Goal: Information Seeking & Learning: Learn about a topic

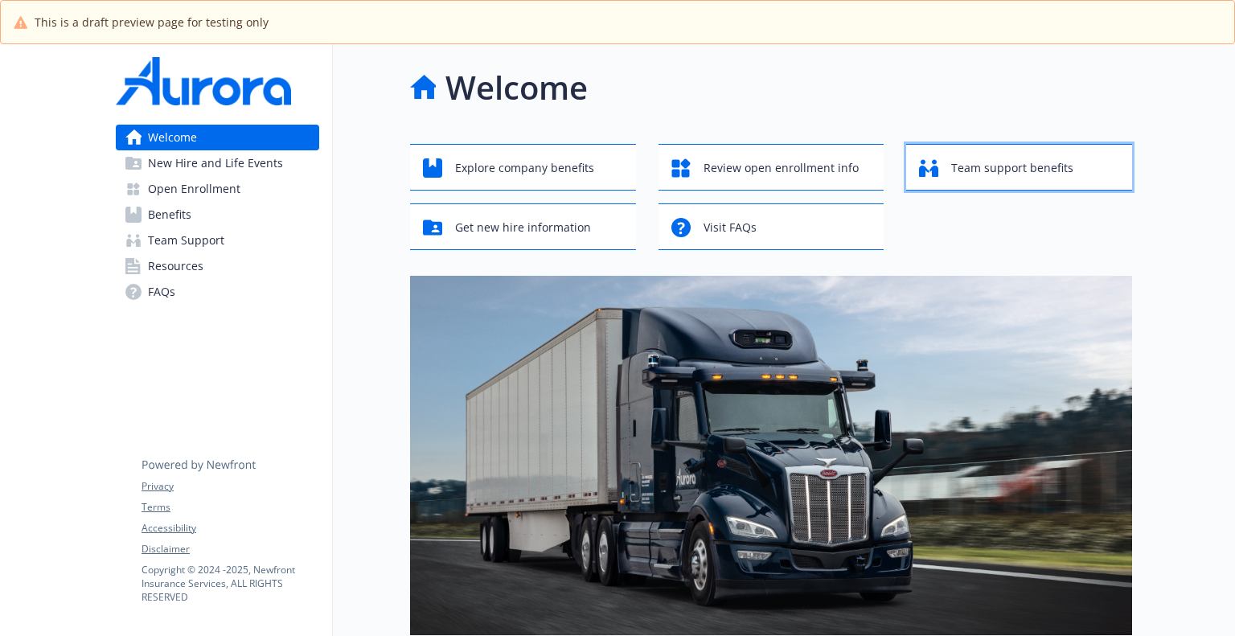
click at [994, 178] on span "Team support benefits" at bounding box center [1012, 168] width 122 height 31
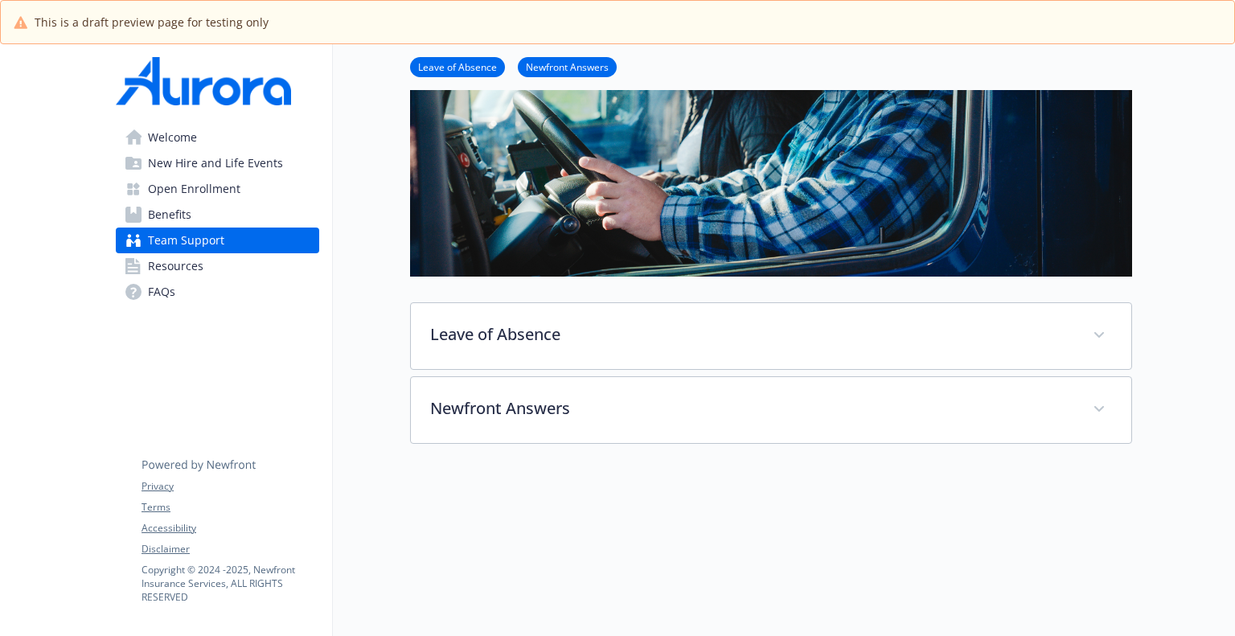
scroll to position [322, 0]
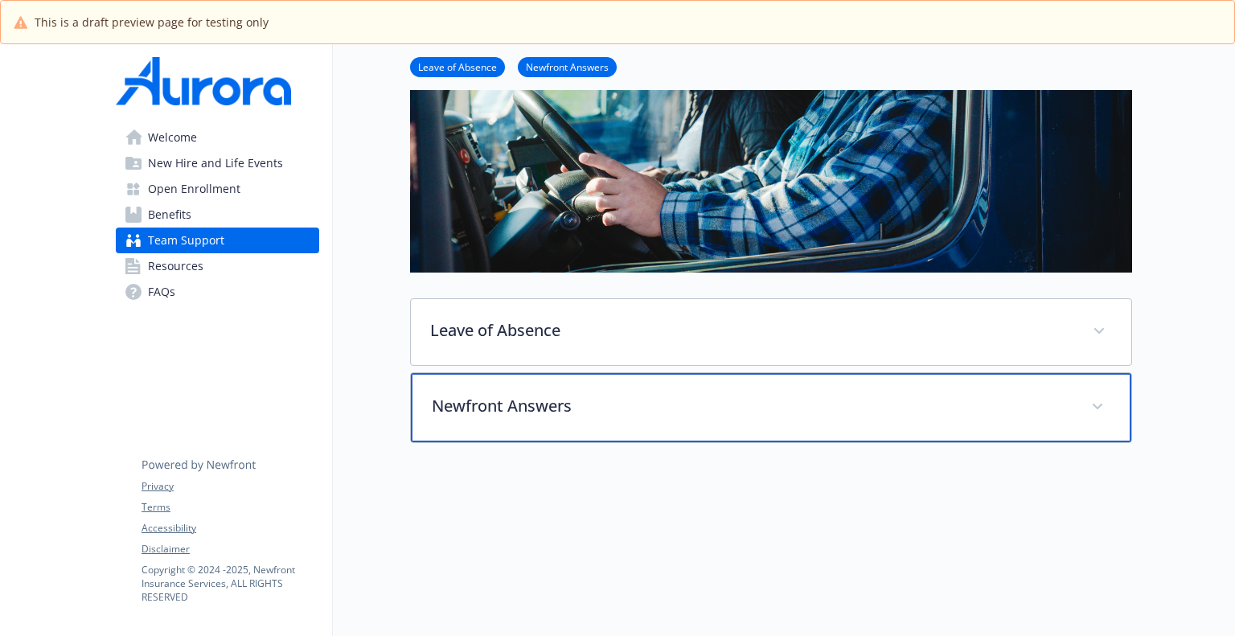
click at [544, 414] on p "Newfront Answers" at bounding box center [752, 406] width 640 height 24
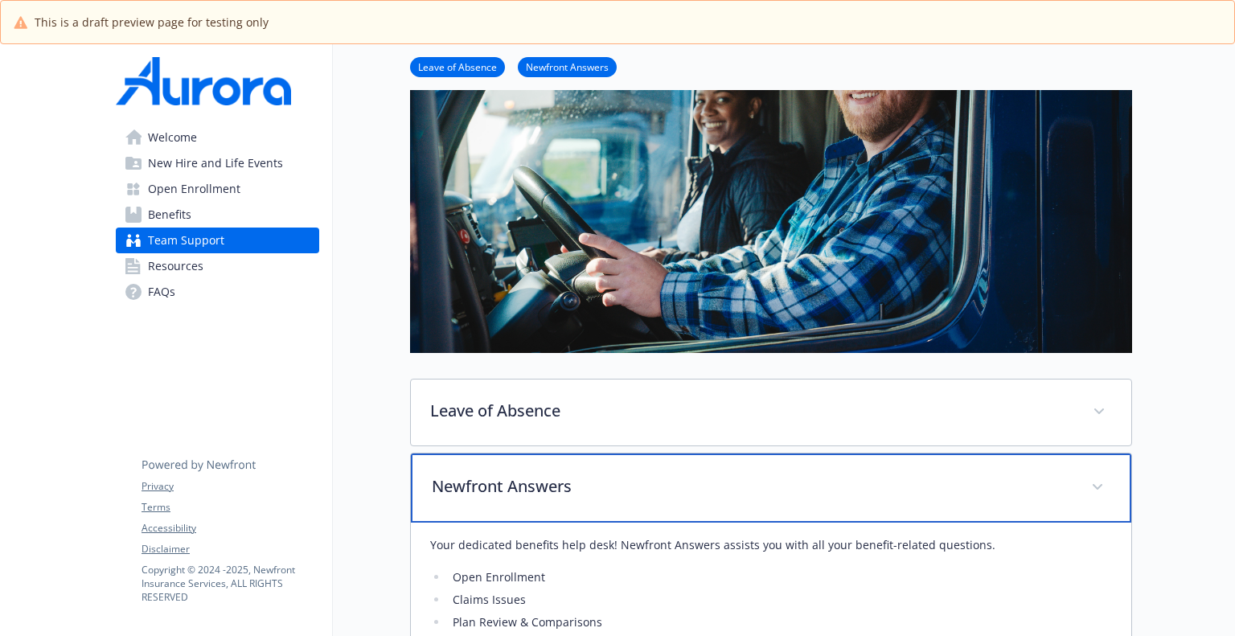
scroll to position [0, 0]
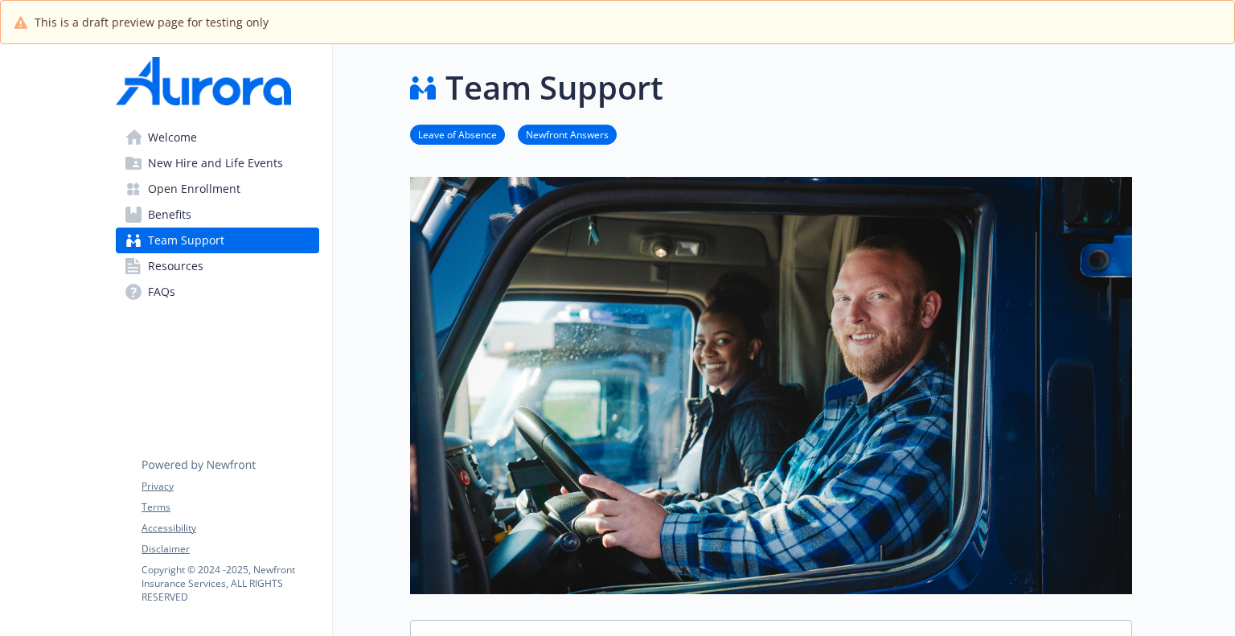
click at [191, 266] on span "Resources" at bounding box center [175, 266] width 55 height 26
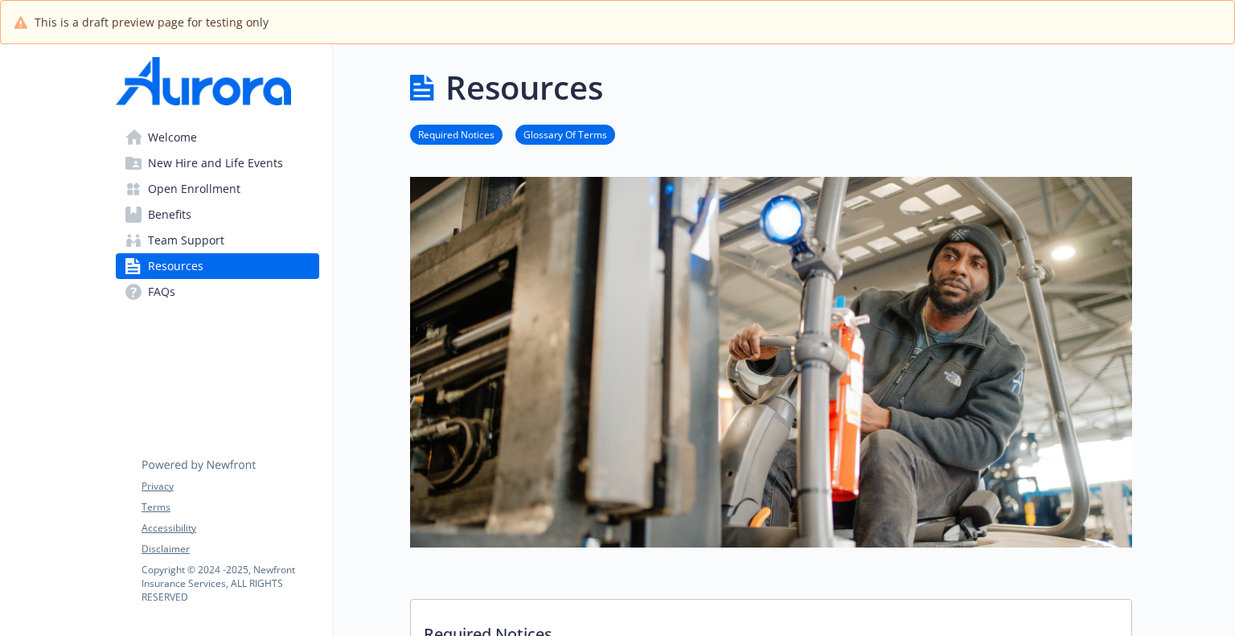
click at [207, 183] on span "Open Enrollment" at bounding box center [194, 189] width 92 height 26
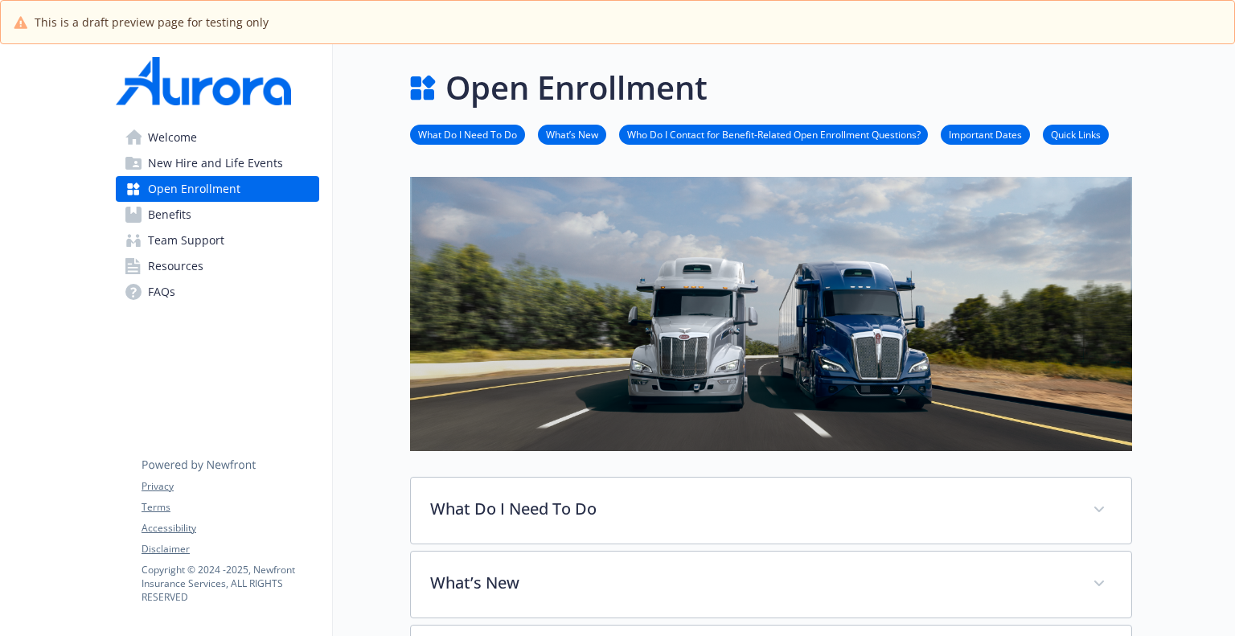
click at [223, 165] on span "New Hire and Life Events" at bounding box center [215, 163] width 135 height 26
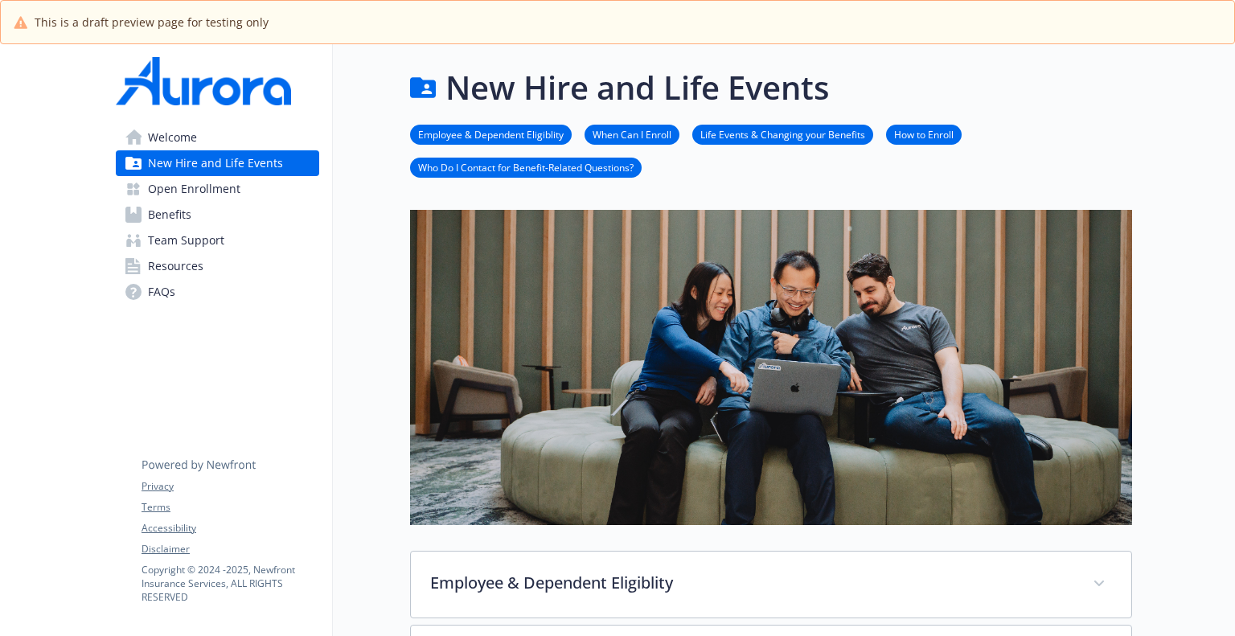
click at [176, 137] on span "Welcome" at bounding box center [172, 138] width 49 height 26
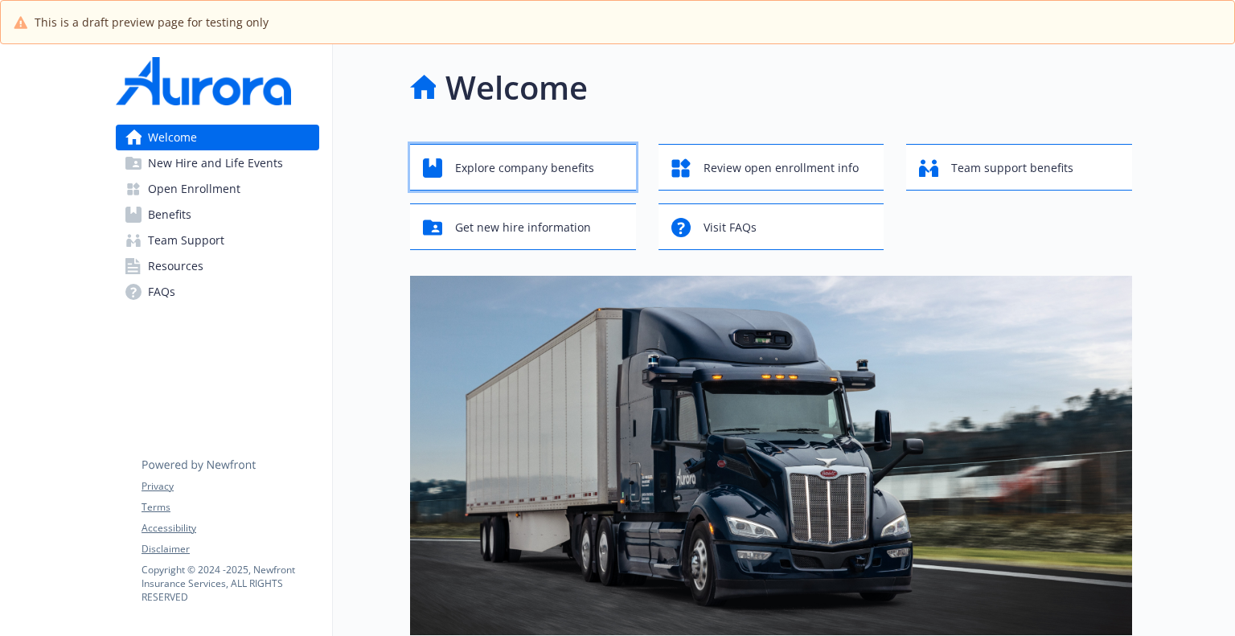
click at [503, 174] on span "Explore company benefits" at bounding box center [524, 168] width 139 height 31
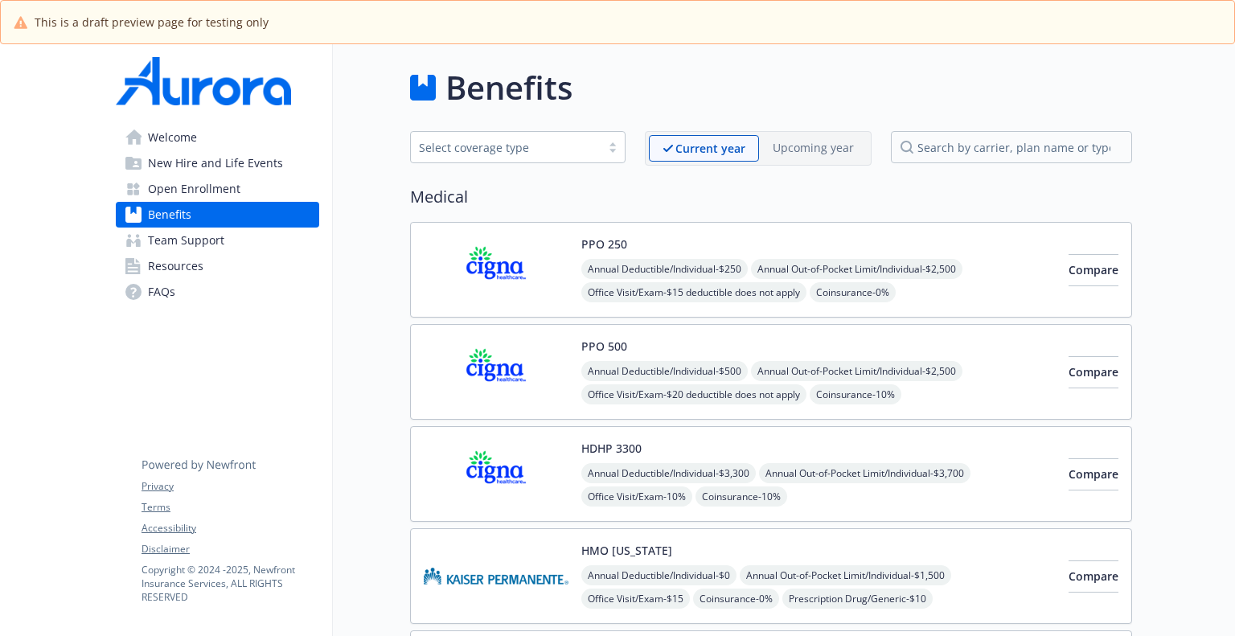
click at [183, 137] on span "Welcome" at bounding box center [172, 138] width 49 height 26
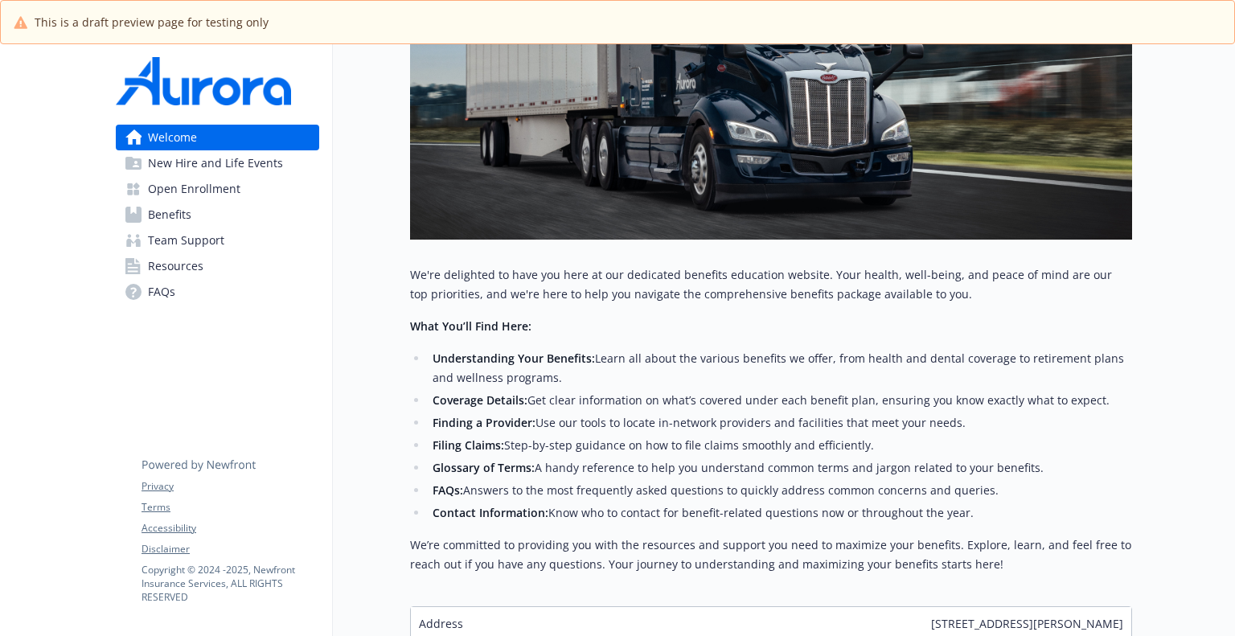
scroll to position [482, 0]
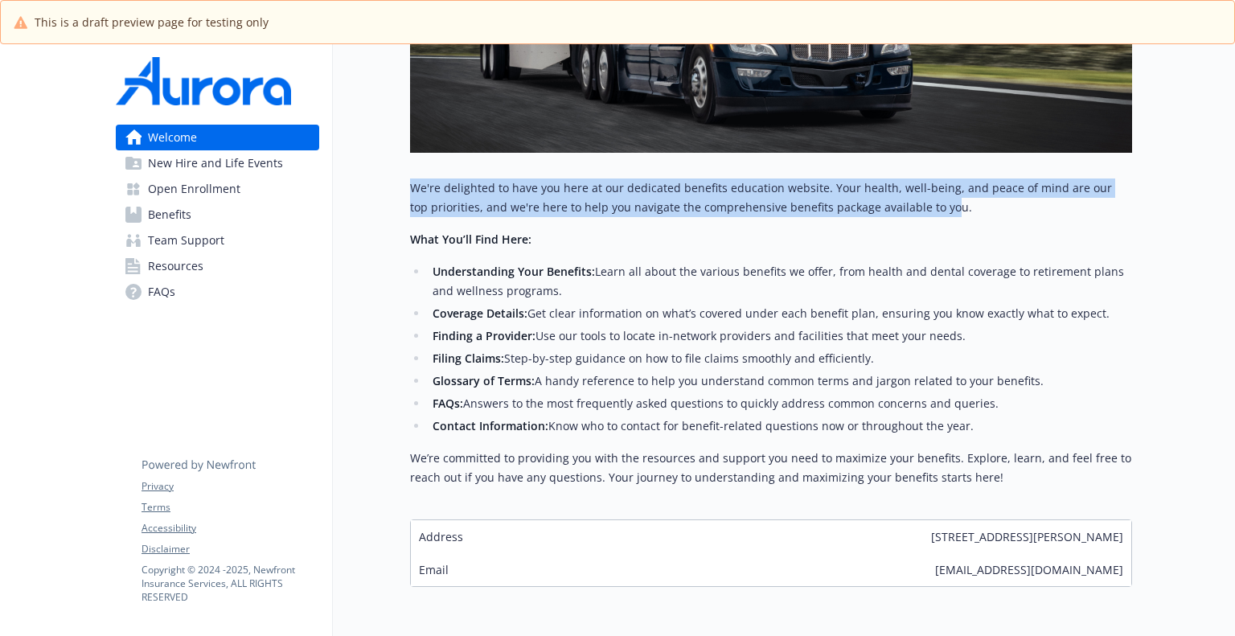
drag, startPoint x: 917, startPoint y: 207, endPoint x: 391, endPoint y: 179, distance: 527.4
click at [391, 179] on div "Welcome Explore company benefits Review open enrollment info Team support benef…" at bounding box center [732, 84] width 799 height 1044
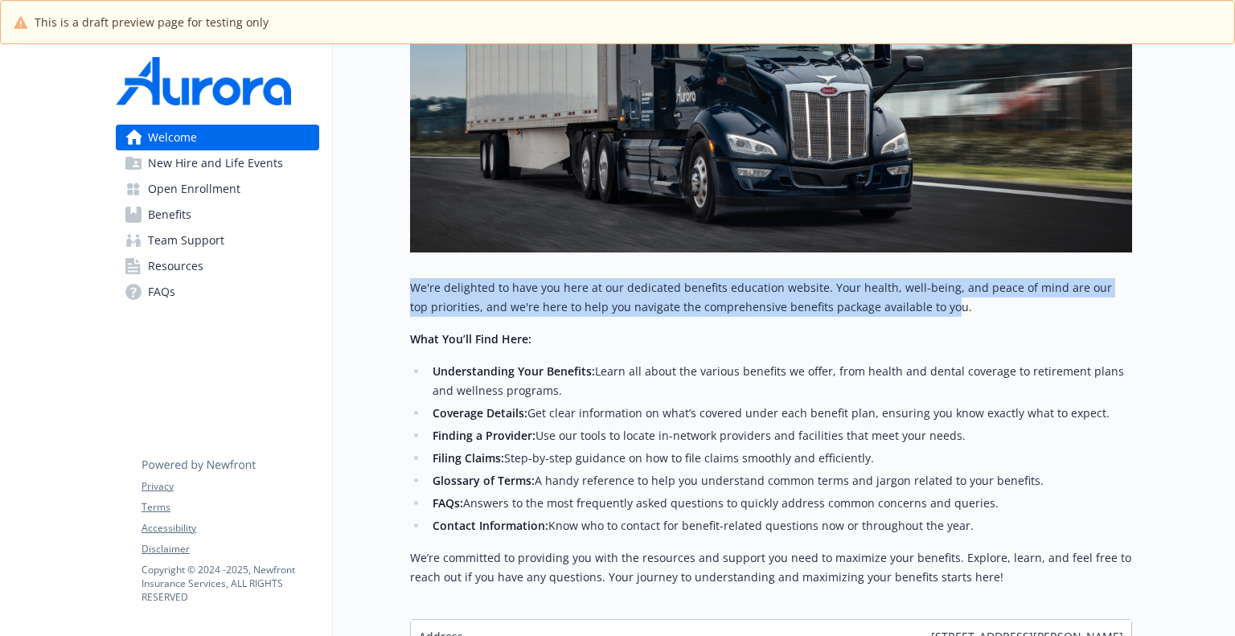
scroll to position [322, 0]
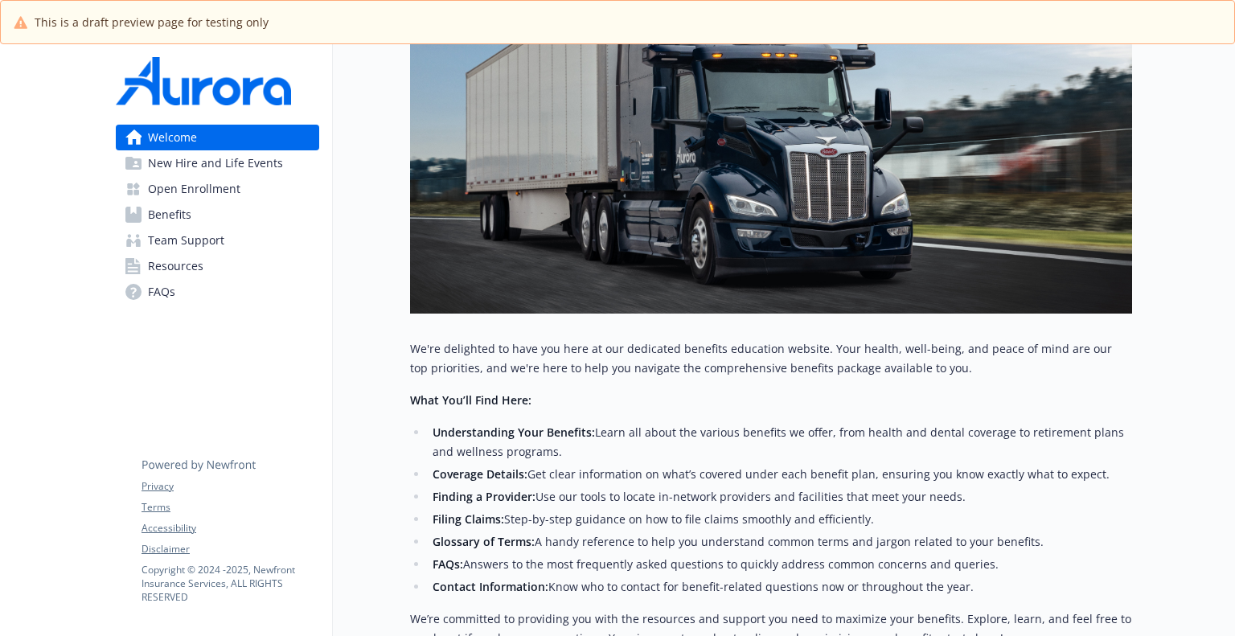
click at [621, 392] on p "What You’ll Find Here:" at bounding box center [771, 400] width 722 height 19
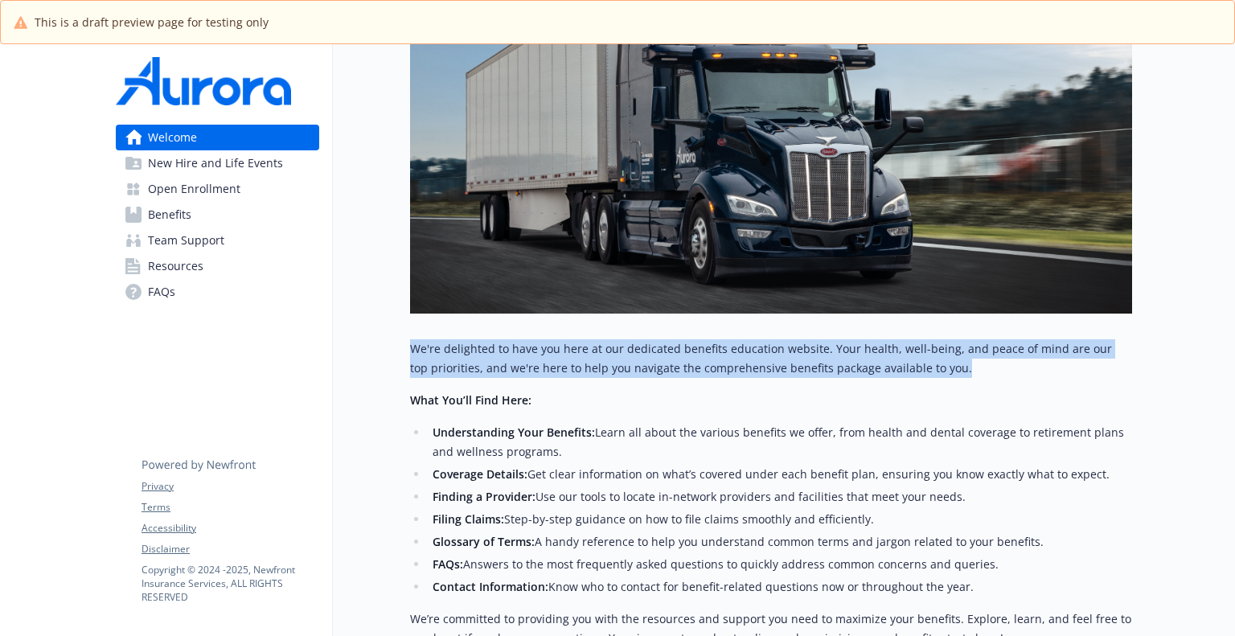
drag, startPoint x: 925, startPoint y: 367, endPoint x: 407, endPoint y: 346, distance: 519.1
click at [407, 346] on div "Welcome Explore company benefits Review open enrollment info Team support benef…" at bounding box center [732, 245] width 799 height 1044
copy p "We're delighted to have you here at our dedicated benefits education website. Y…"
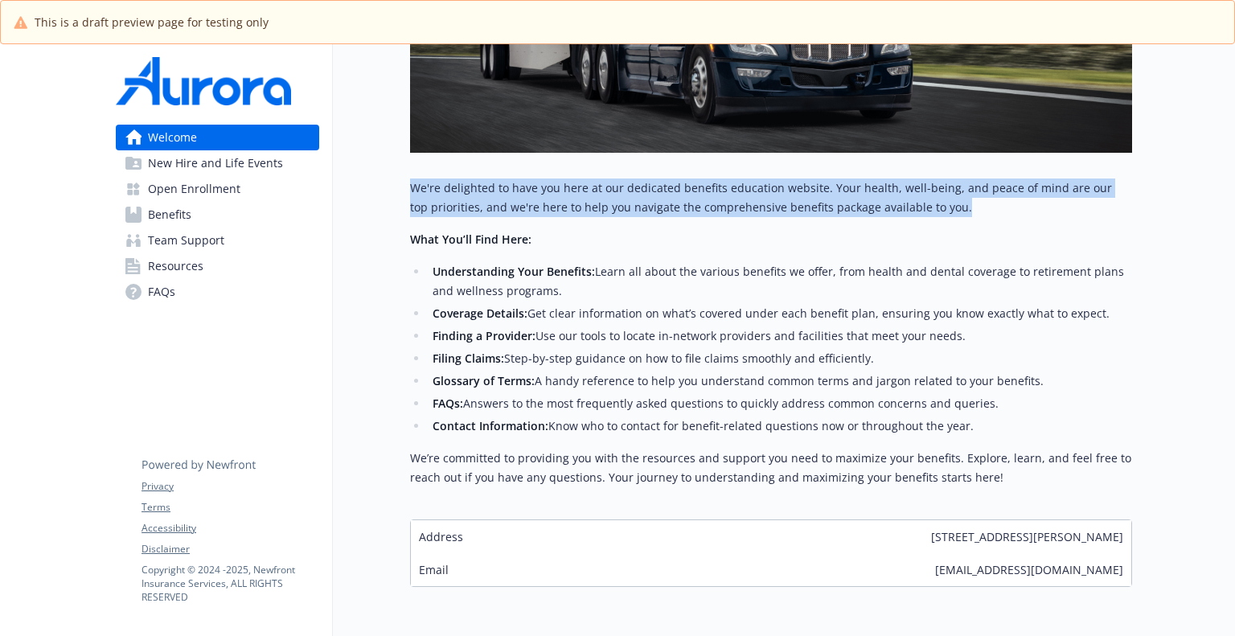
scroll to position [560, 0]
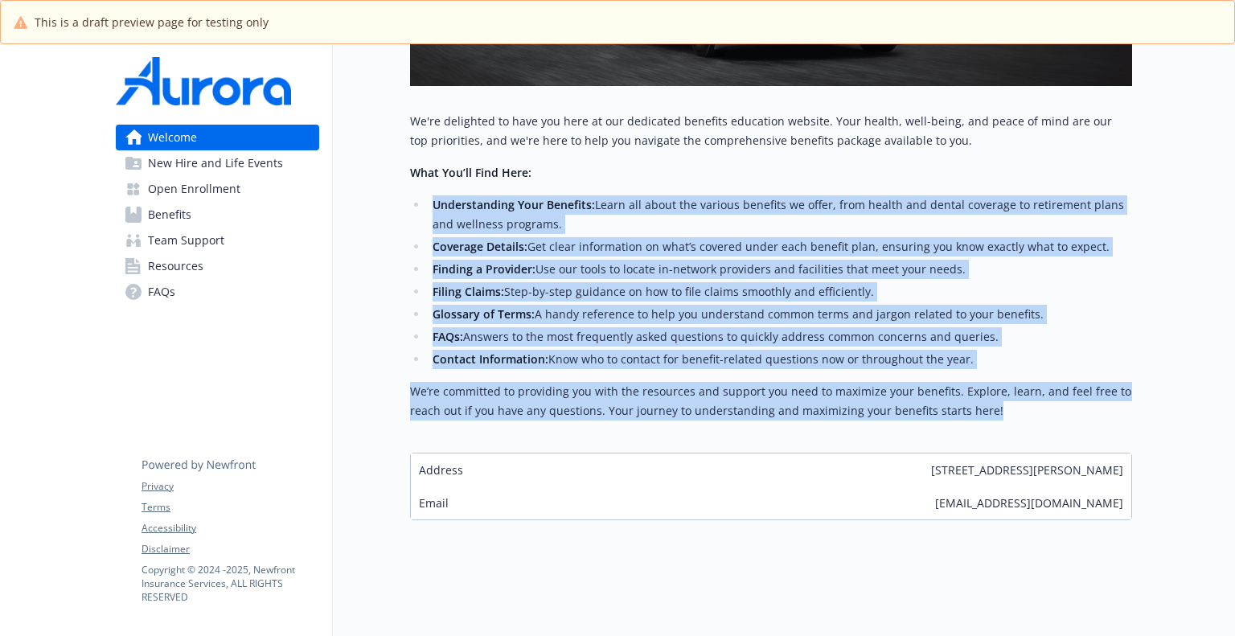
drag, startPoint x: 995, startPoint y: 404, endPoint x: 423, endPoint y: 196, distance: 608.4
click at [423, 196] on div "We're delighted to have you here at our dedicated benefits education website. Y…" at bounding box center [771, 266] width 722 height 309
copy div "Loremipsumdol Sita Consecte: Adipi eli seddo eiu tempori utlabore et dolor, mag…"
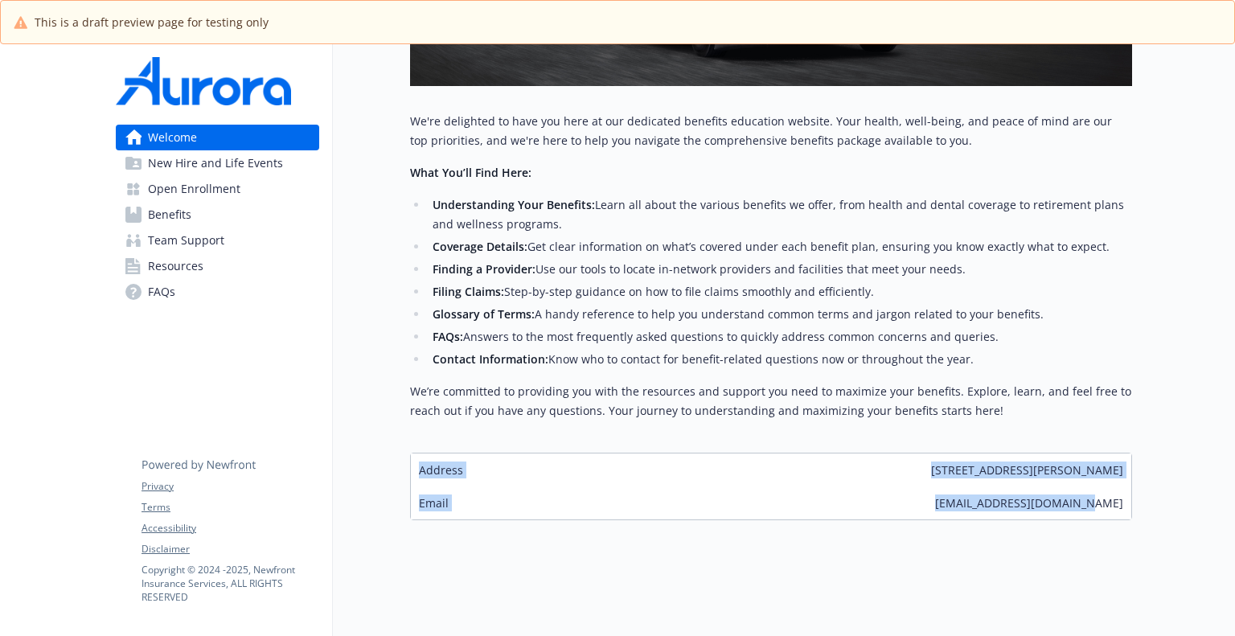
drag, startPoint x: 1089, startPoint y: 490, endPoint x: 422, endPoint y: 457, distance: 668.2
click at [408, 462] on div "Welcome Explore company benefits Review open enrollment info Team support benef…" at bounding box center [732, 17] width 799 height 1044
copy div "Address [STREET_ADDRESS][PERSON_NAME] Email [EMAIL_ADDRESS][DOMAIN_NAME]"
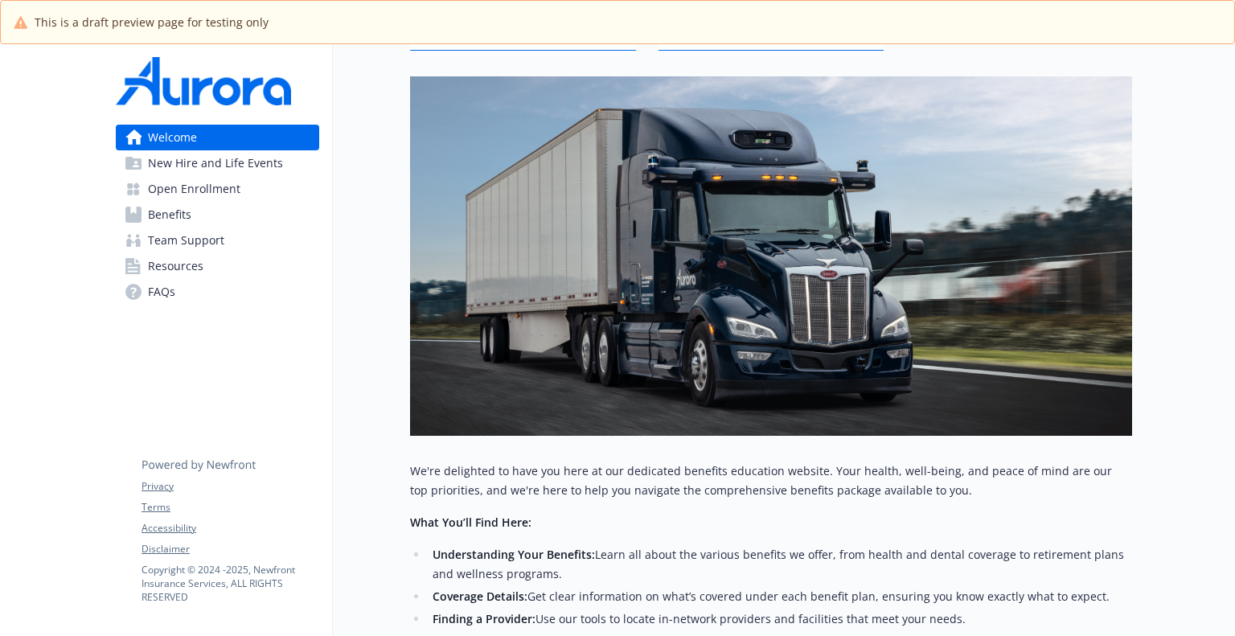
scroll to position [158, 0]
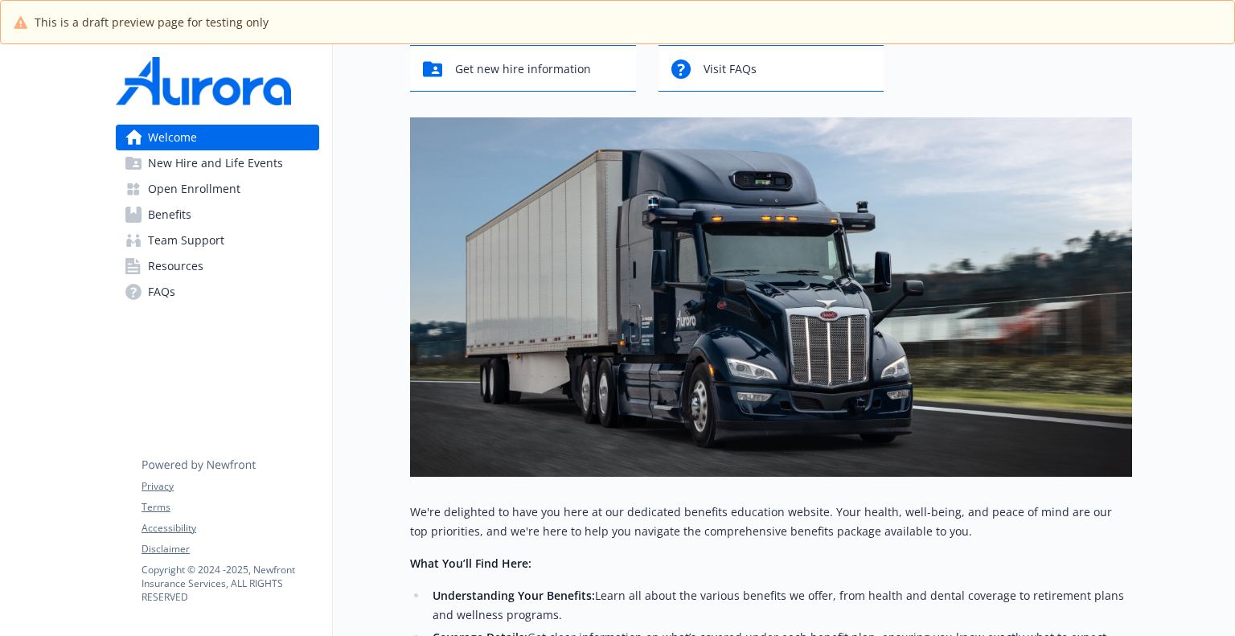
click at [239, 164] on span "New Hire and Life Events" at bounding box center [215, 163] width 135 height 26
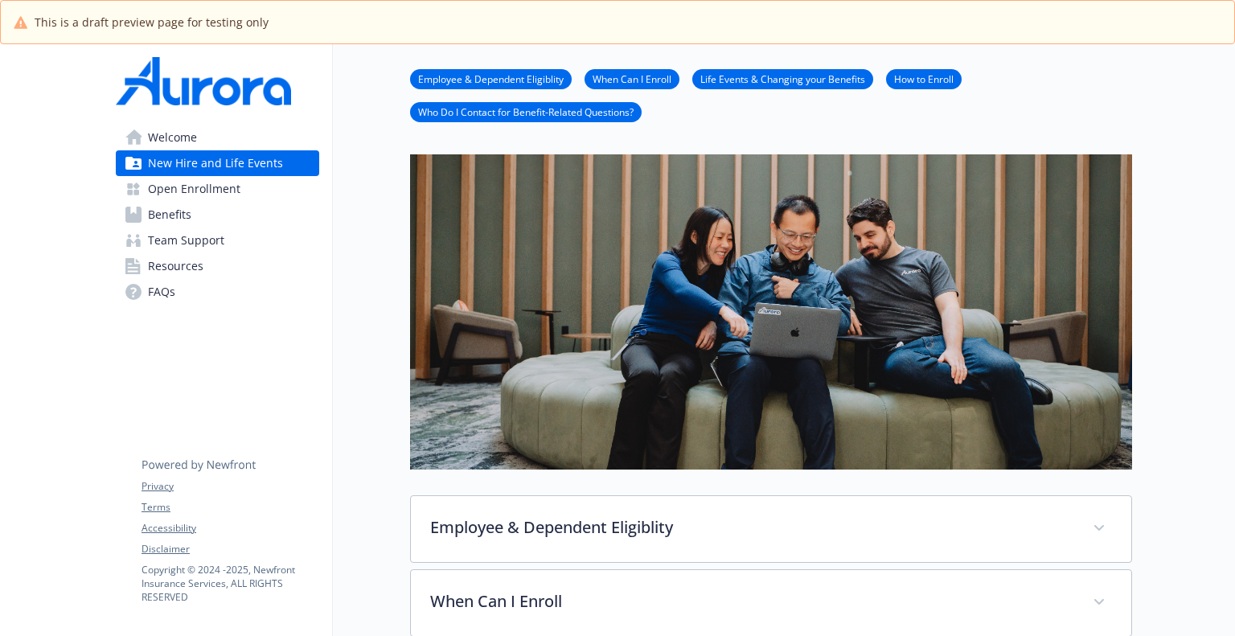
scroll to position [158, 0]
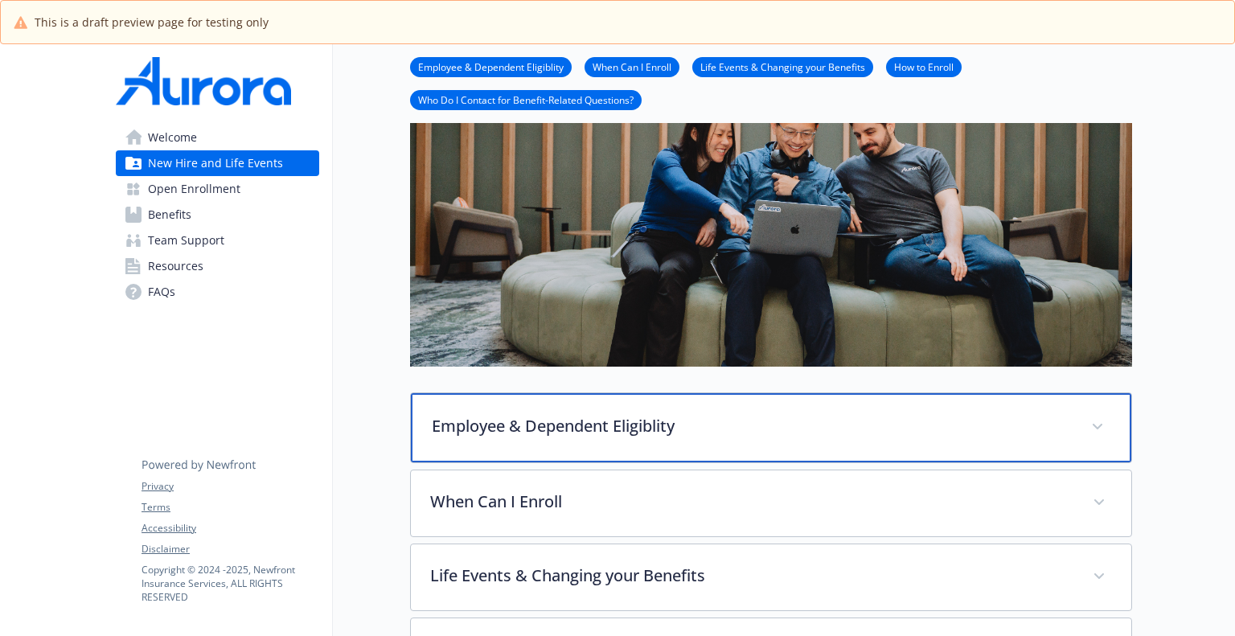
click at [716, 430] on p "Employee & Dependent Eligiblity" at bounding box center [752, 426] width 640 height 24
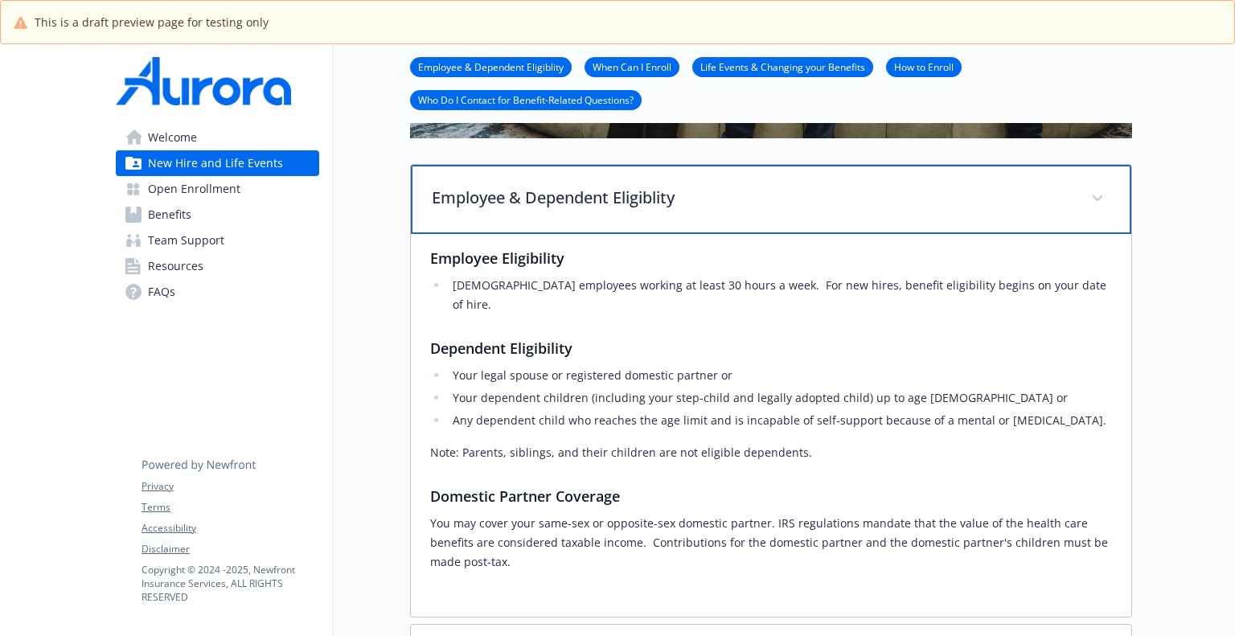
scroll to position [400, 0]
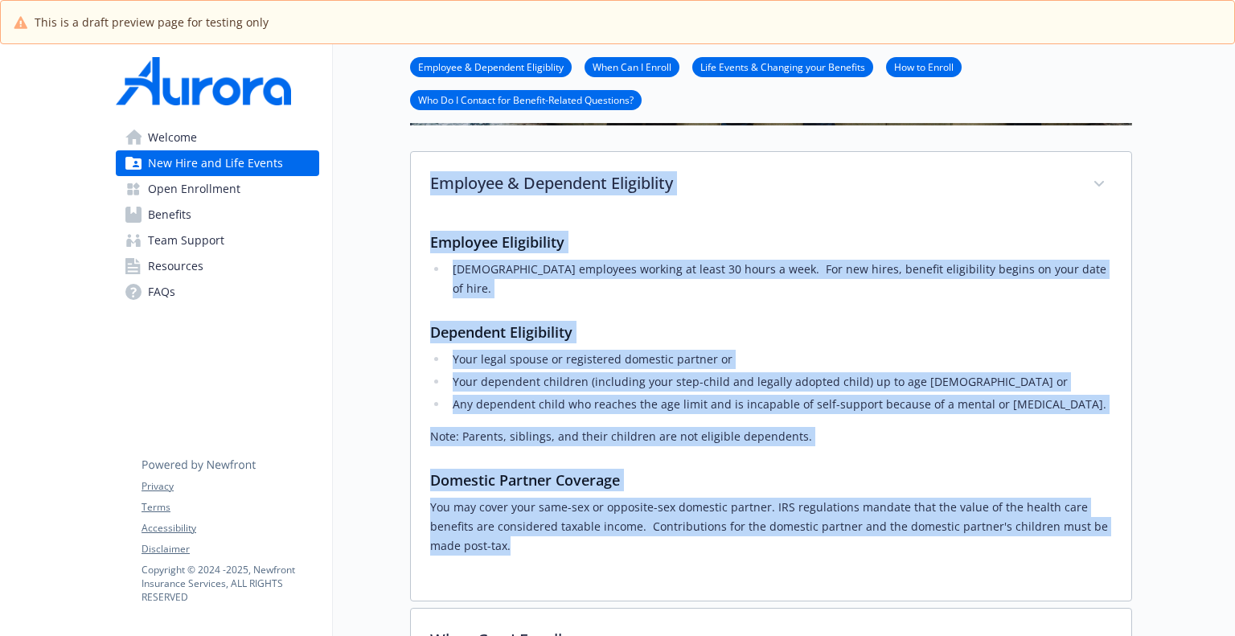
drag, startPoint x: 541, startPoint y: 531, endPoint x: 478, endPoint y: 201, distance: 335.7
click at [393, 166] on div "New Hire and Life Events Employee & Dependent Eligiblity When Can I Enroll Life…" at bounding box center [732, 281] width 799 height 1272
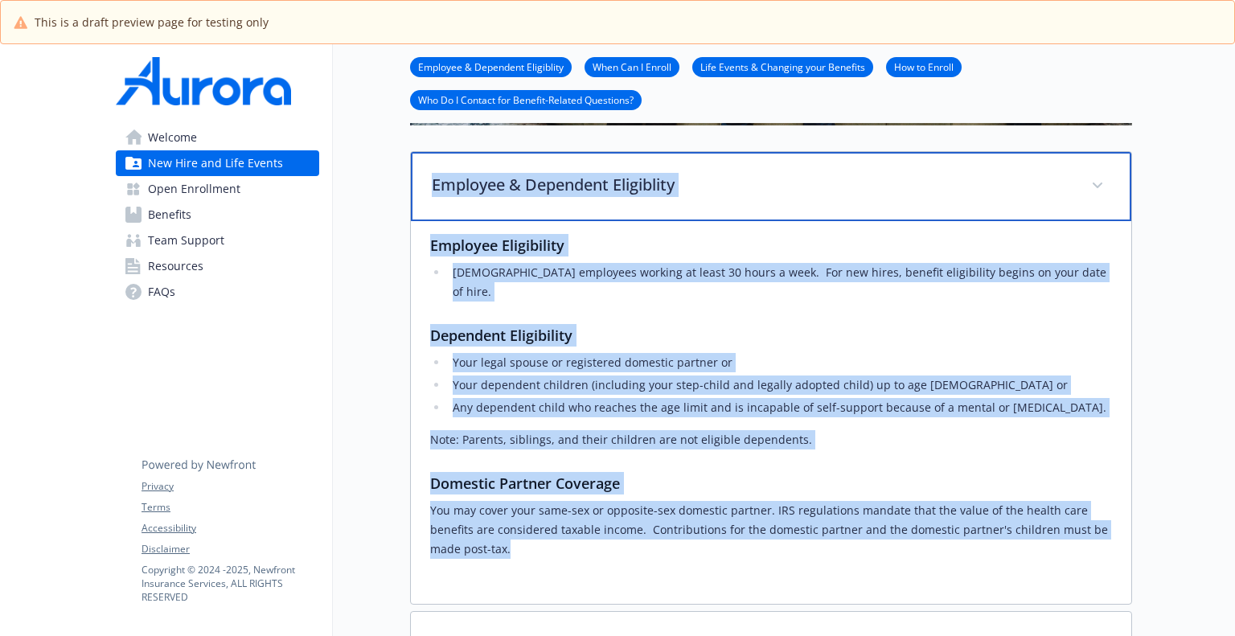
copy div "Employee & Dependent Eligiblity Employee Eligibility [DEMOGRAPHIC_DATA] employe…"
click at [665, 215] on div "Employee & Dependent Eligiblity" at bounding box center [771, 186] width 720 height 69
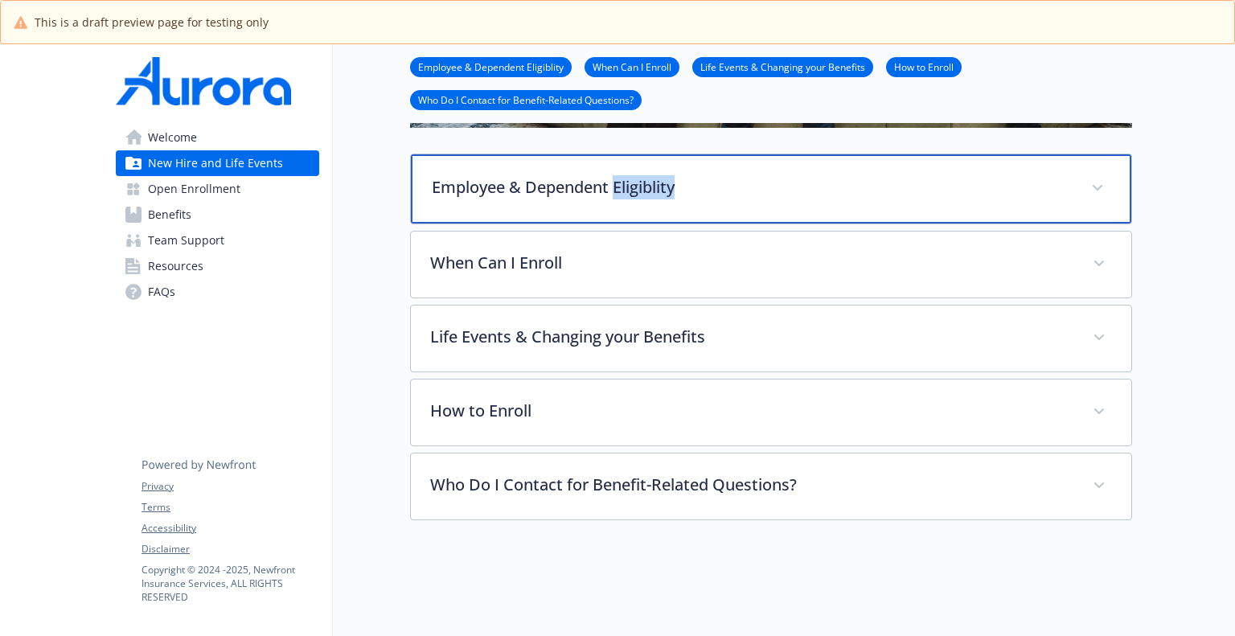
drag, startPoint x: 675, startPoint y: 187, endPoint x: 617, endPoint y: 187, distance: 57.9
click at [617, 187] on p "Employee & Dependent Eligiblity" at bounding box center [752, 187] width 640 height 24
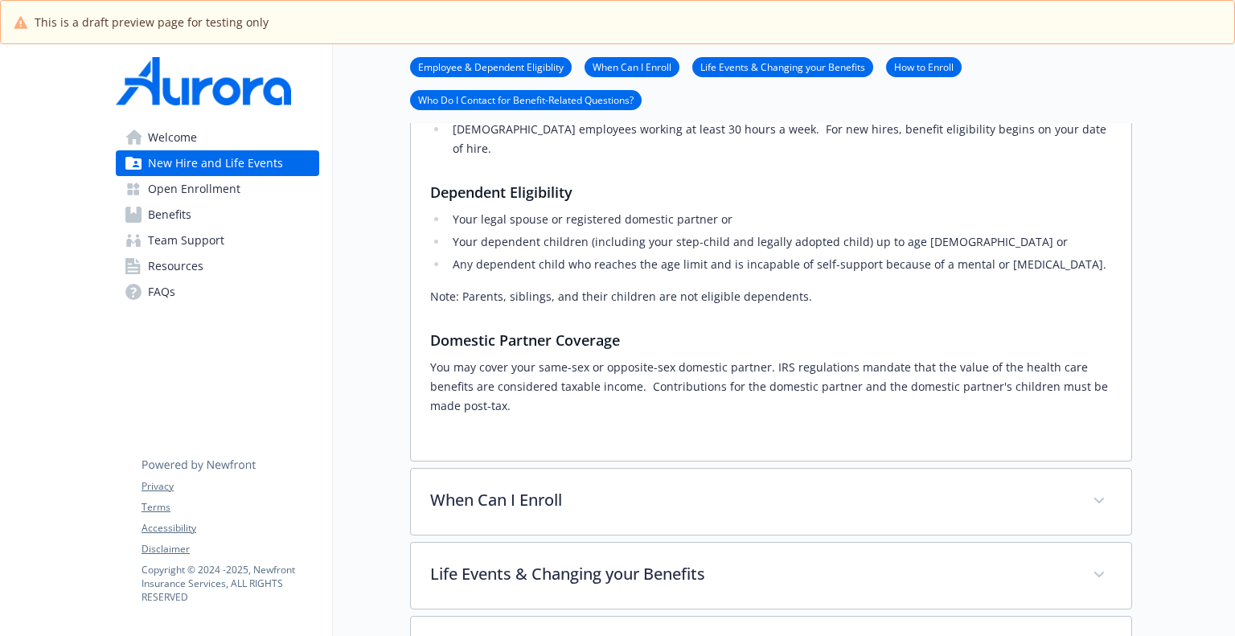
scroll to position [560, 0]
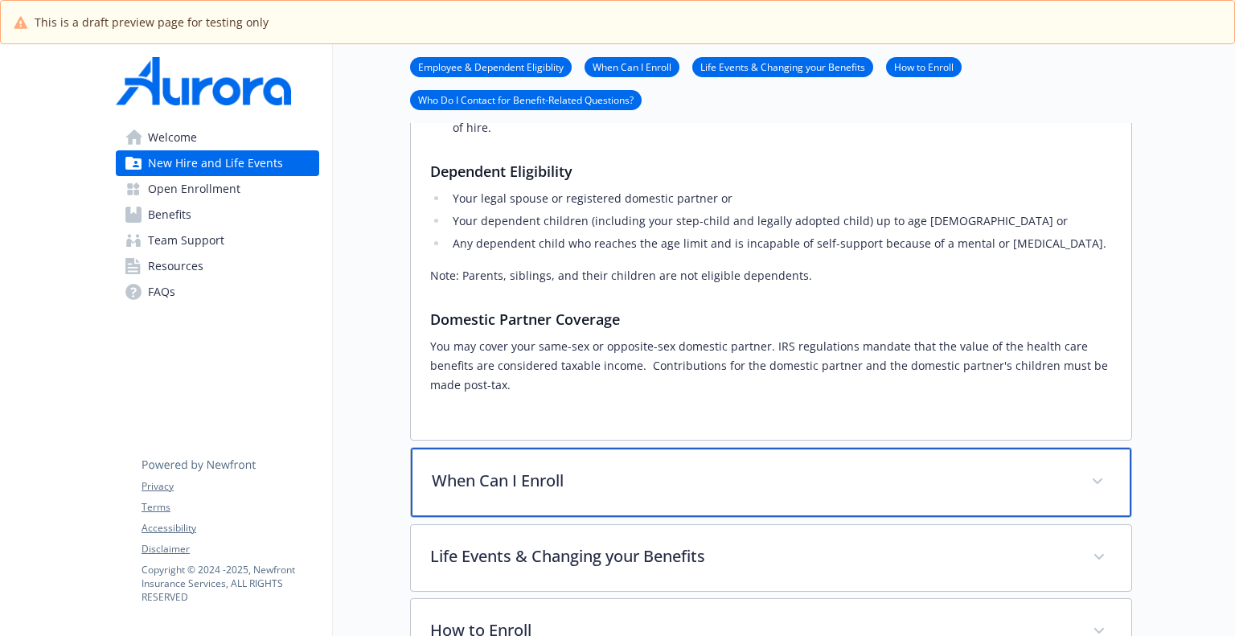
click at [540, 469] on p "When Can I Enroll" at bounding box center [752, 481] width 640 height 24
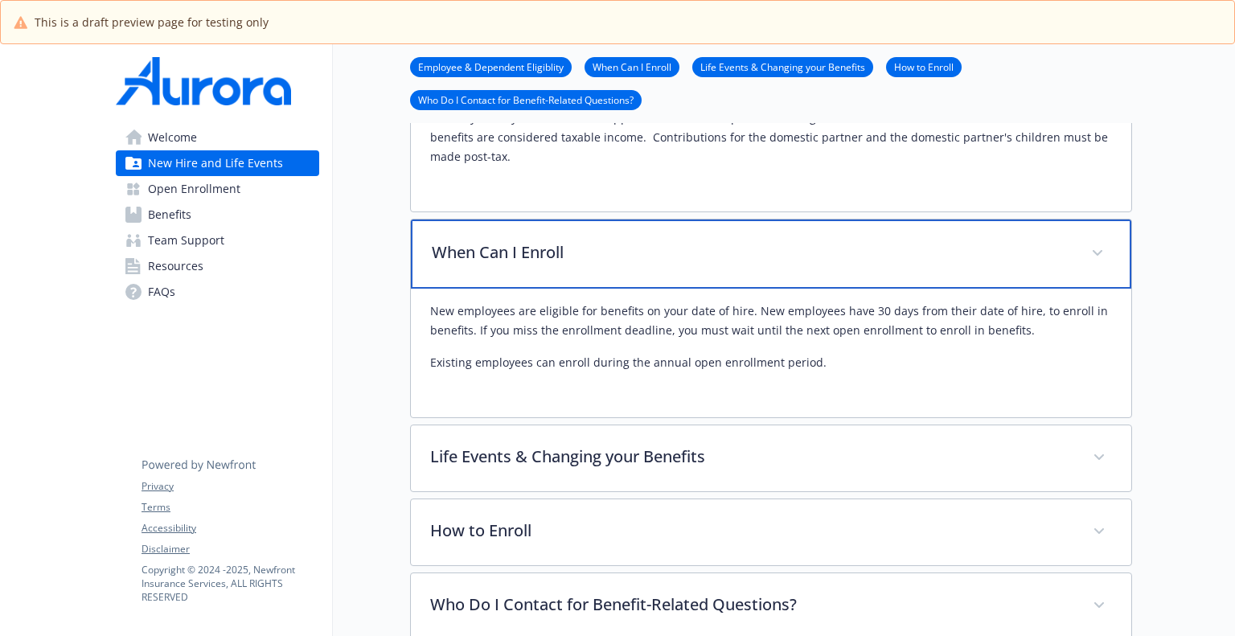
scroll to position [802, 0]
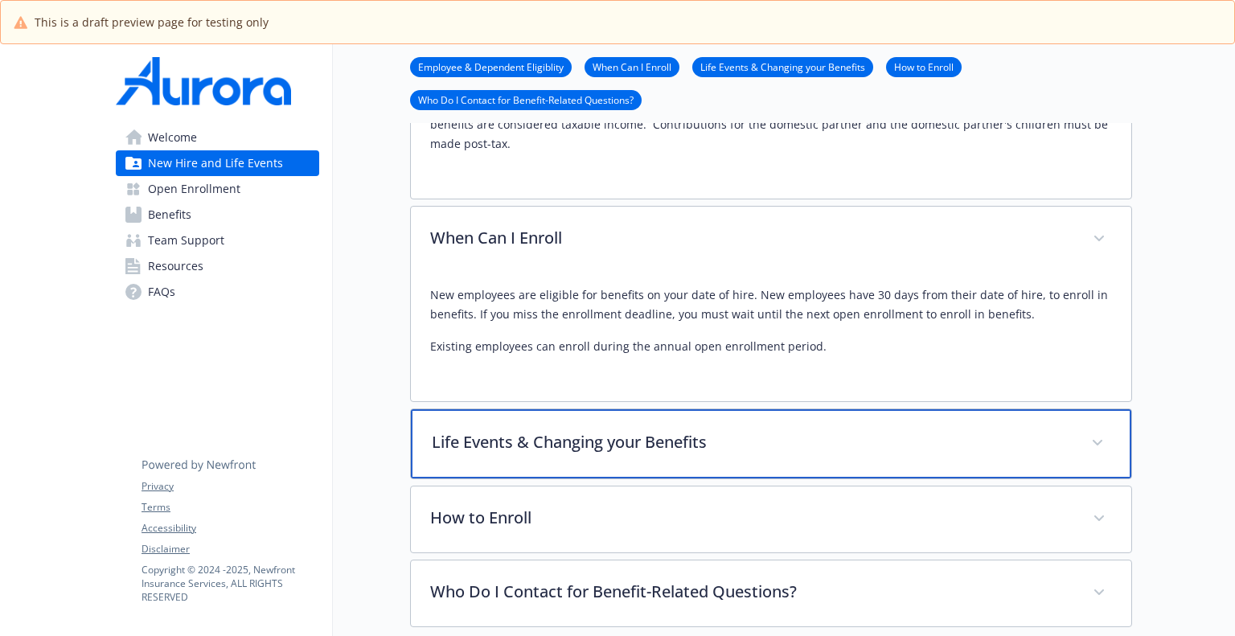
click at [630, 435] on div "Life Events & Changing your Benefits" at bounding box center [771, 443] width 720 height 69
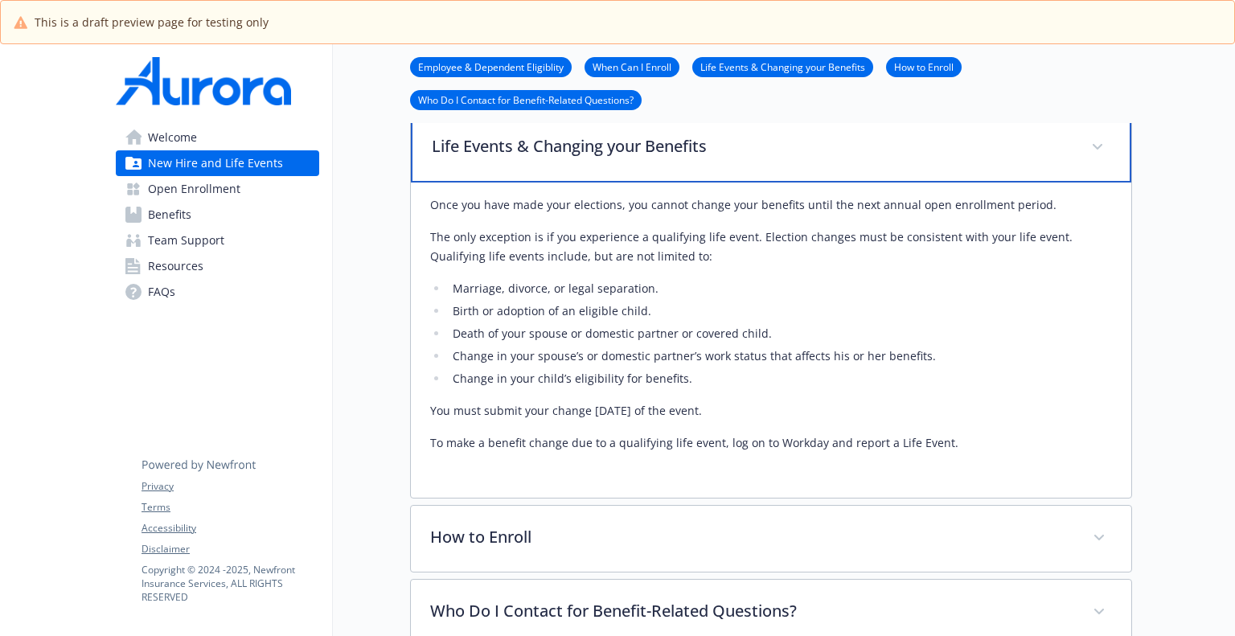
scroll to position [1214, 0]
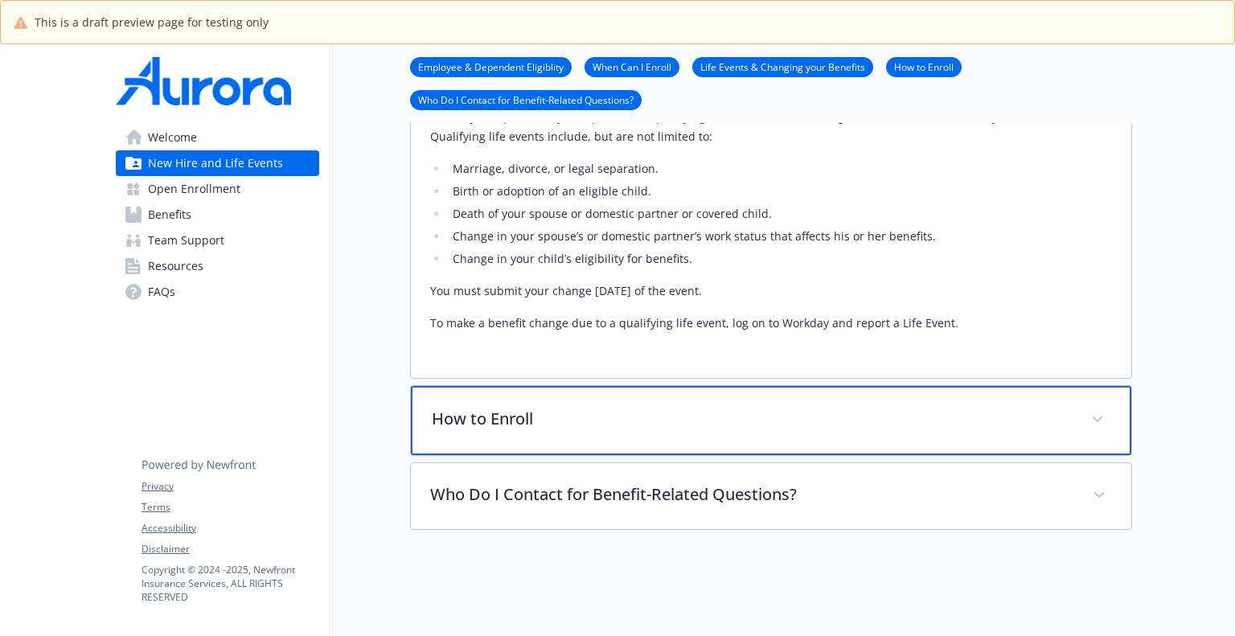
click at [590, 417] on div "How to Enroll" at bounding box center [771, 420] width 720 height 69
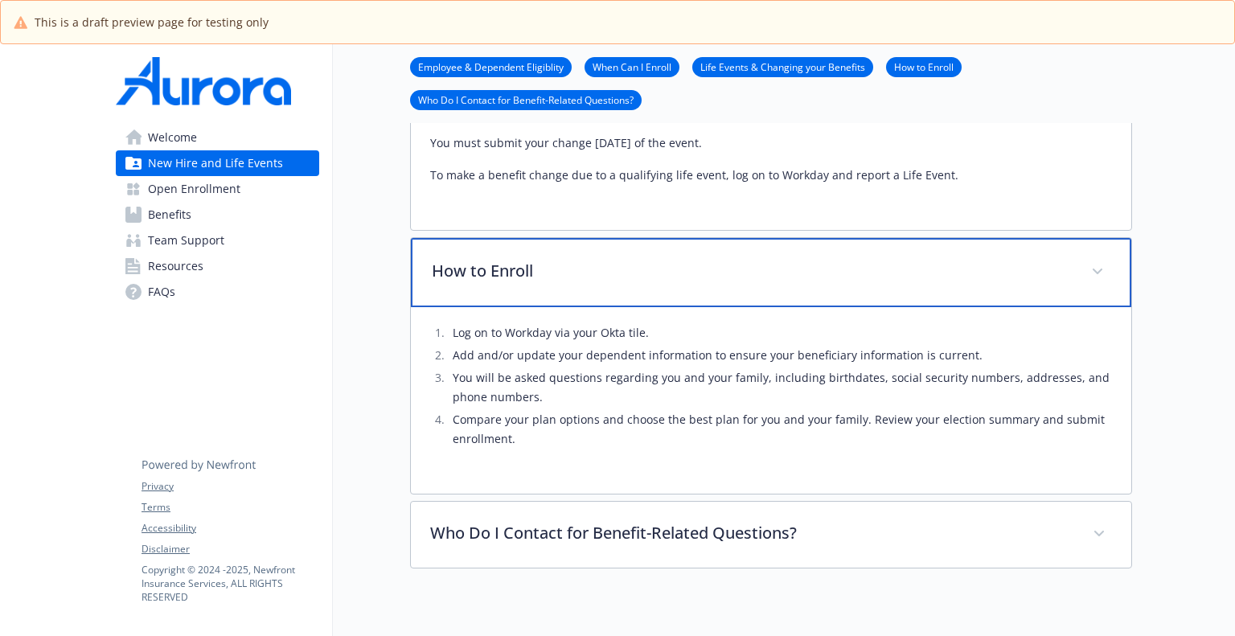
scroll to position [1375, 0]
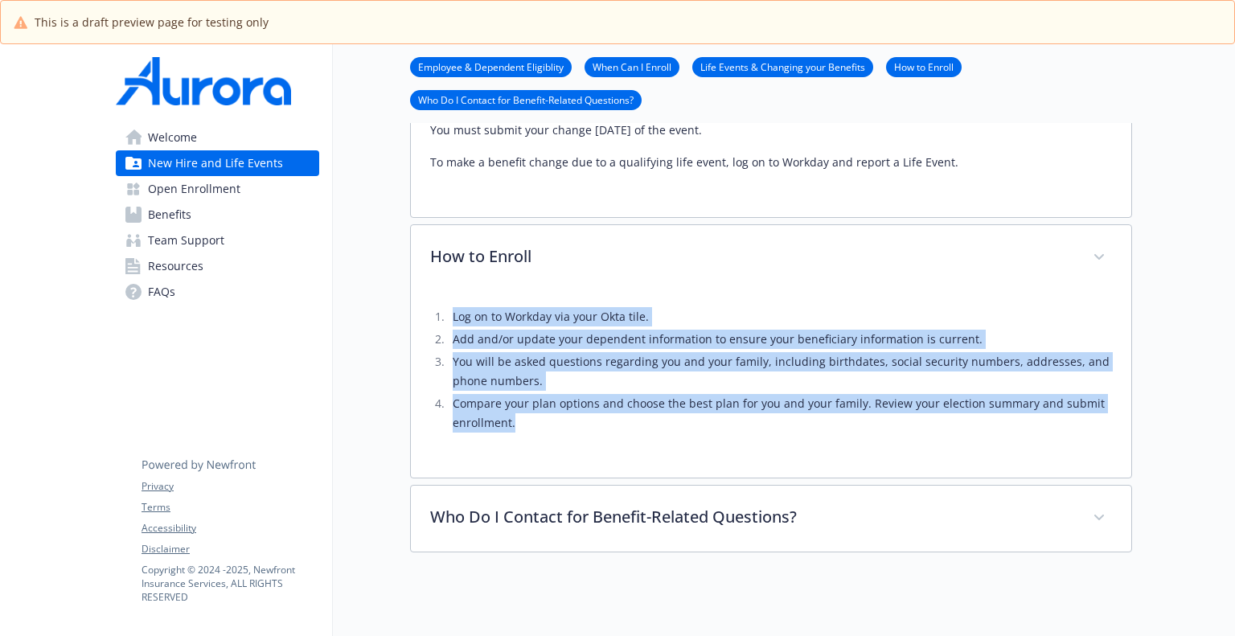
drag, startPoint x: 516, startPoint y: 408, endPoint x: 470, endPoint y: 306, distance: 111.9
click at [427, 293] on div "Log on to Workday via your Okta tile. Add and/or update your dependent informat…" at bounding box center [771, 384] width 720 height 187
copy ol "Log on to Workday via your Okta tile. Add and/or update your dependent informat…"
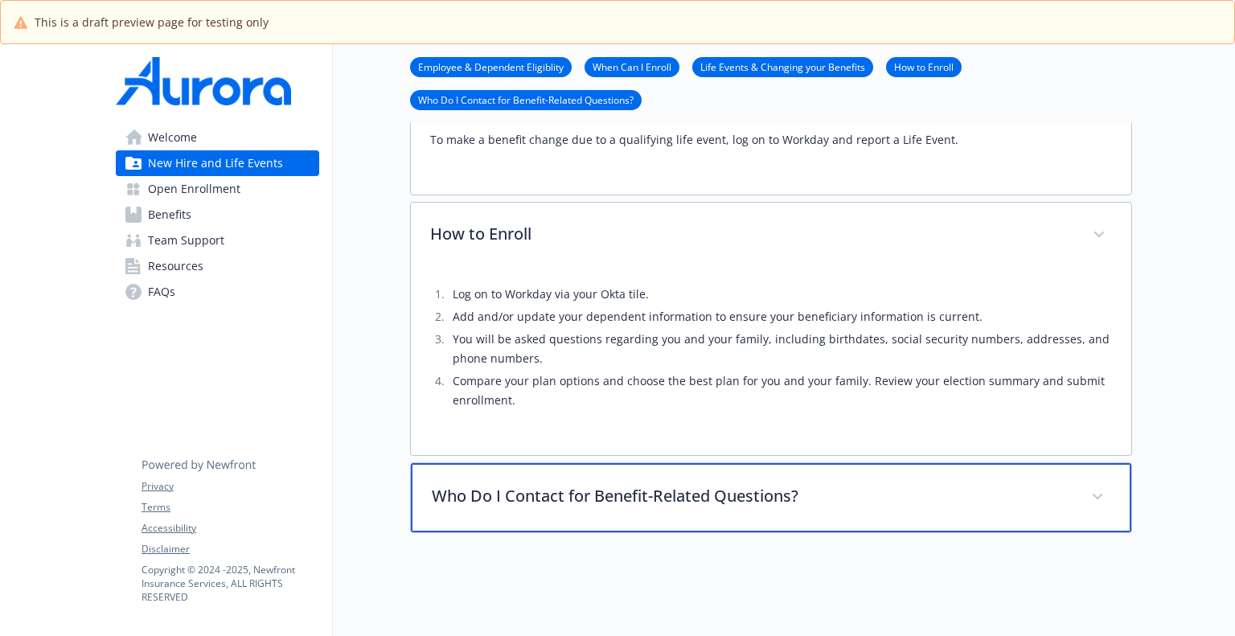
click at [605, 484] on p "Who Do I Contact for Benefit-Related Questions?" at bounding box center [752, 496] width 640 height 24
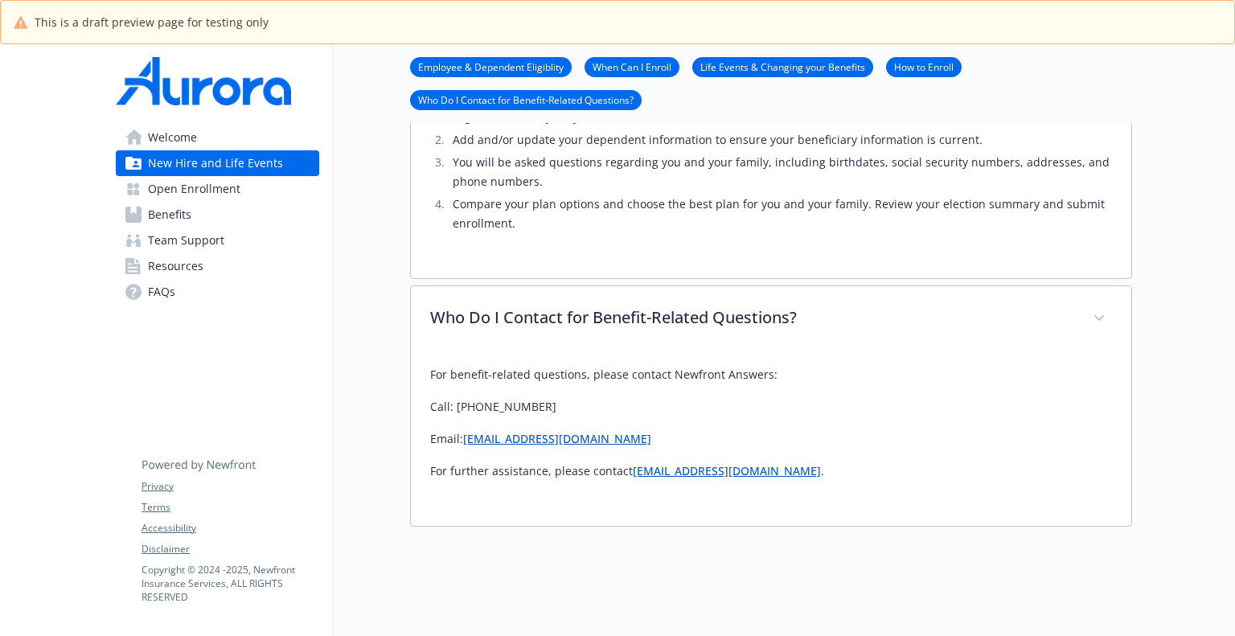
scroll to position [1571, 0]
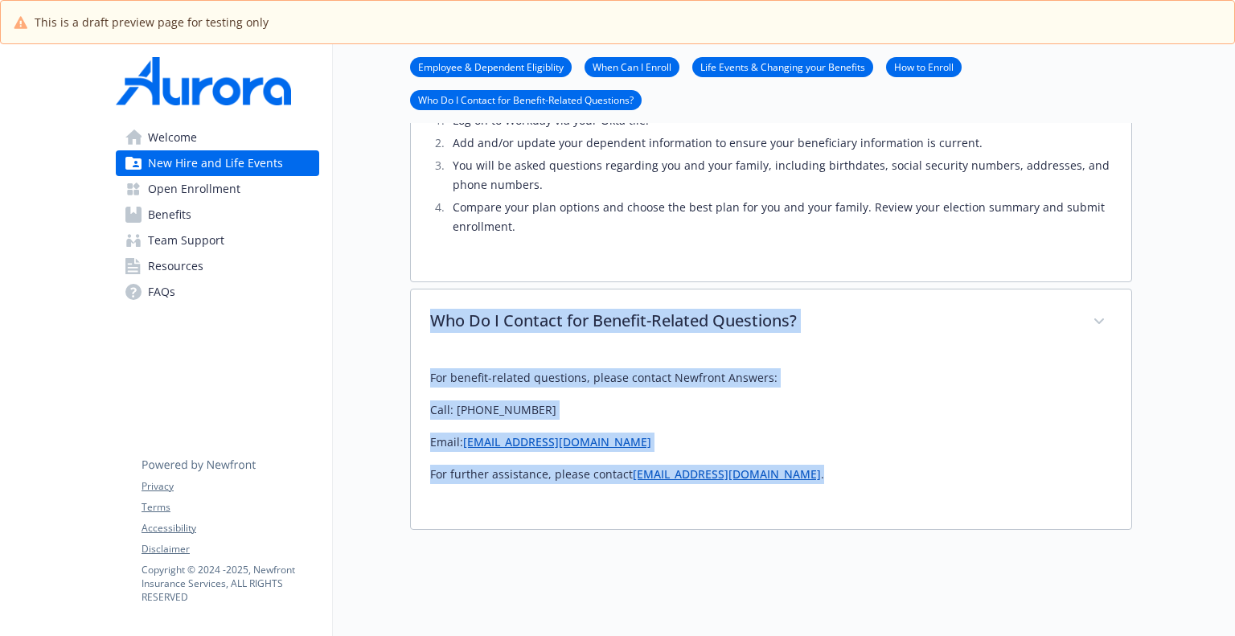
drag, startPoint x: 785, startPoint y: 454, endPoint x: 449, endPoint y: 304, distance: 367.5
click at [413, 296] on div "Who Do I Contact for Benefit-Related Questions? For benefit-related questions, …" at bounding box center [771, 409] width 722 height 241
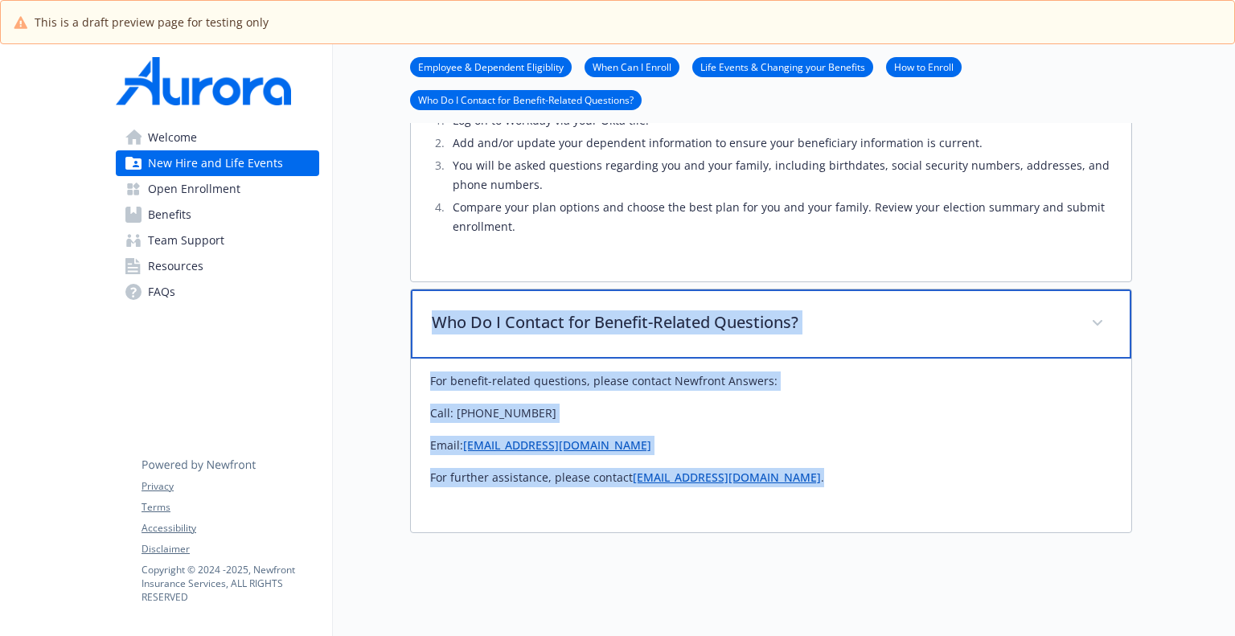
scroll to position [1574, 0]
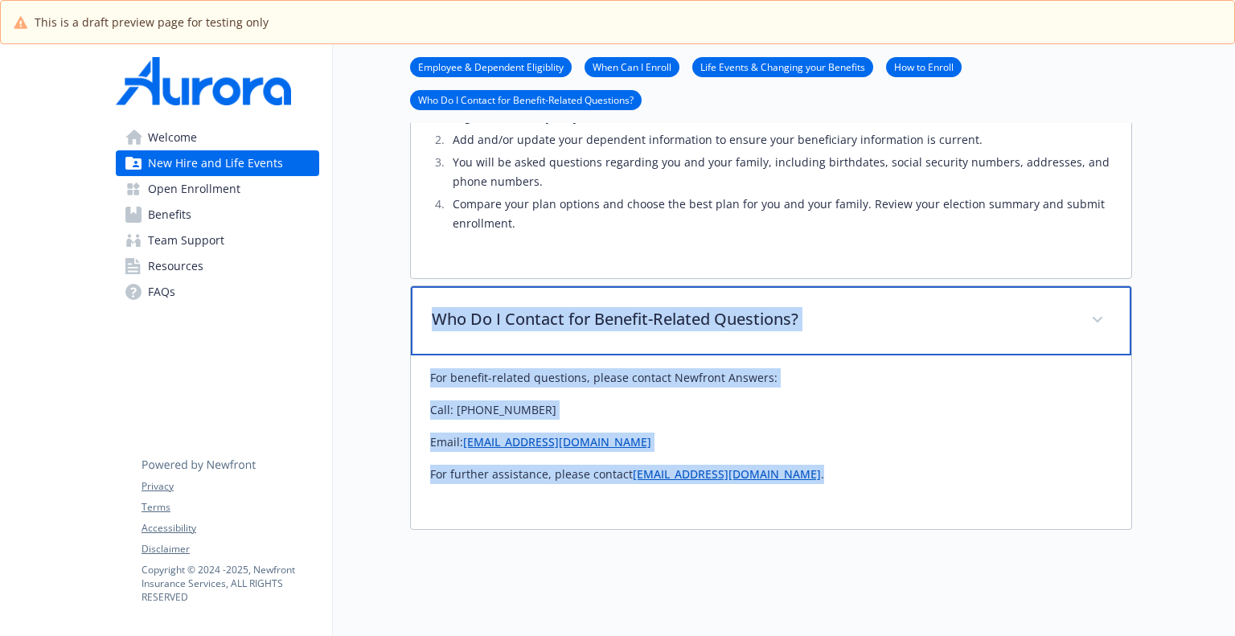
copy div "Who Do I Contact for Benefit-Related Questions? For benefit-related questions, …"
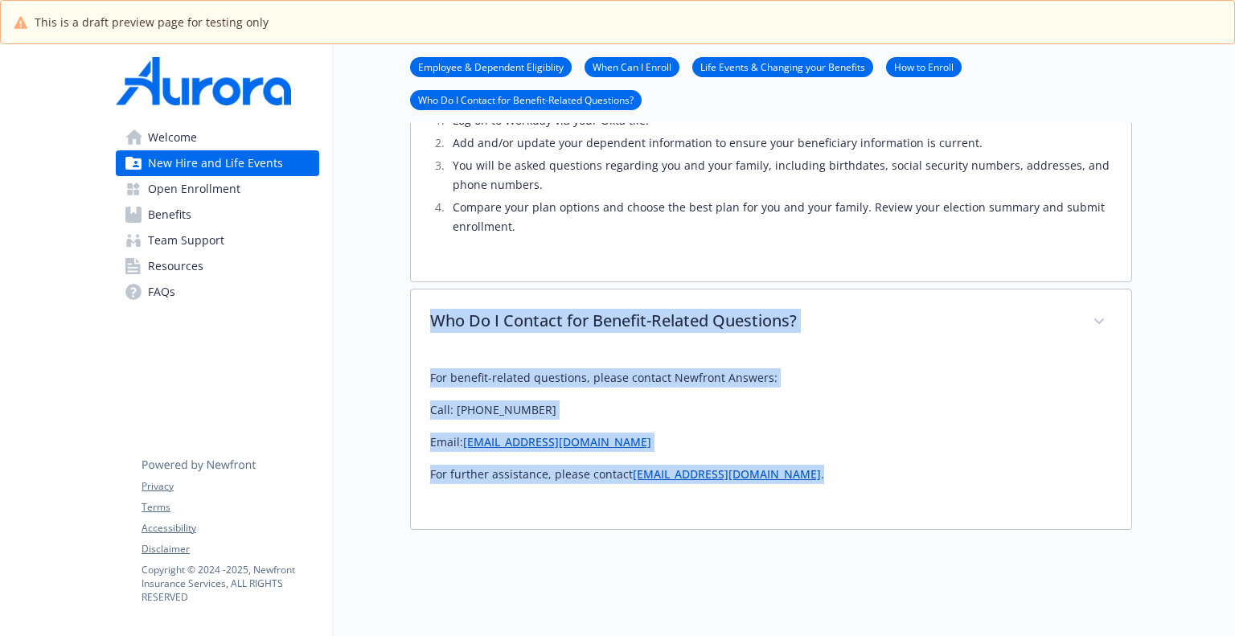
click at [170, 186] on span "Open Enrollment" at bounding box center [194, 189] width 92 height 26
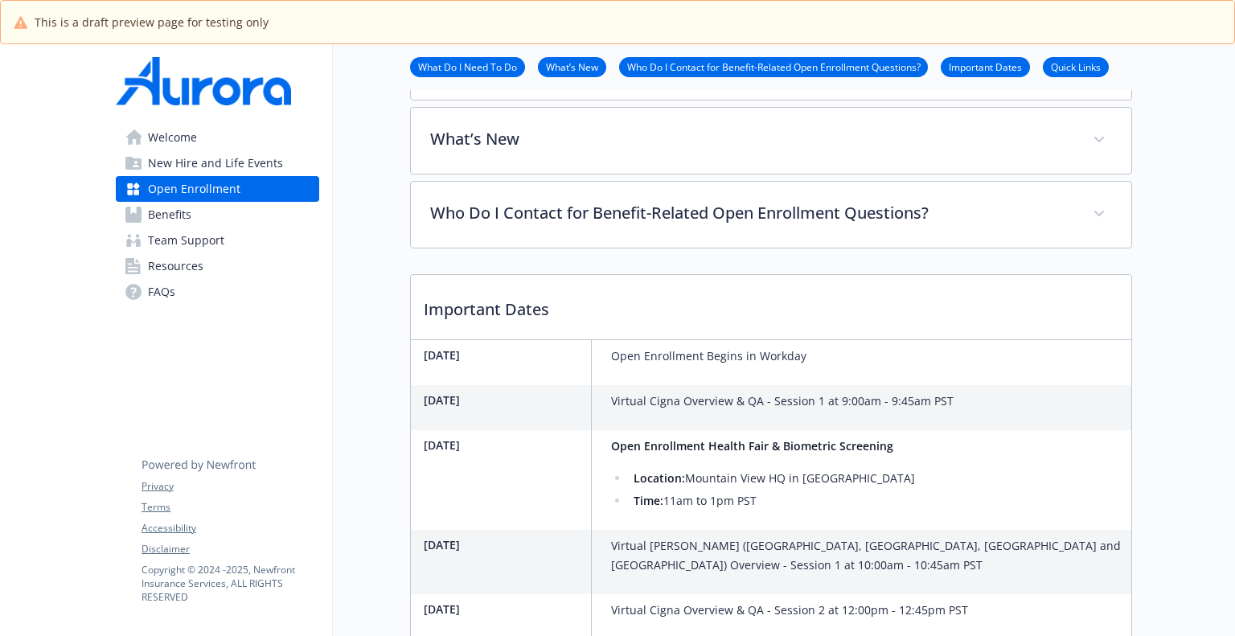
scroll to position [390, 0]
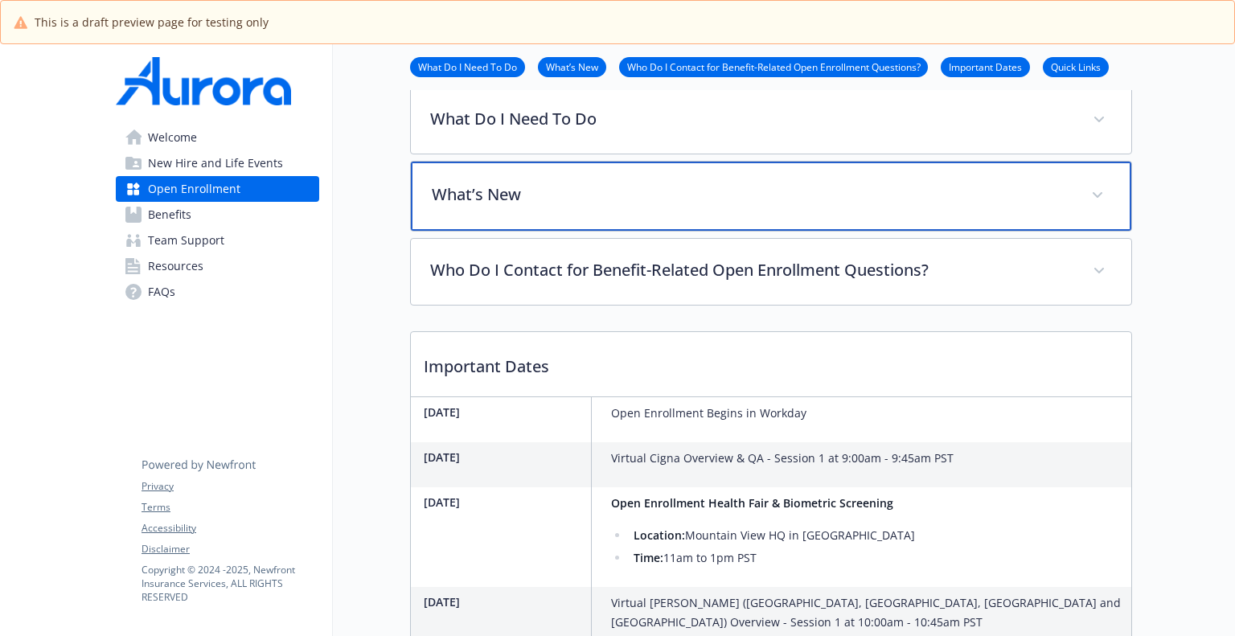
click at [487, 202] on p "What’s New" at bounding box center [752, 195] width 640 height 24
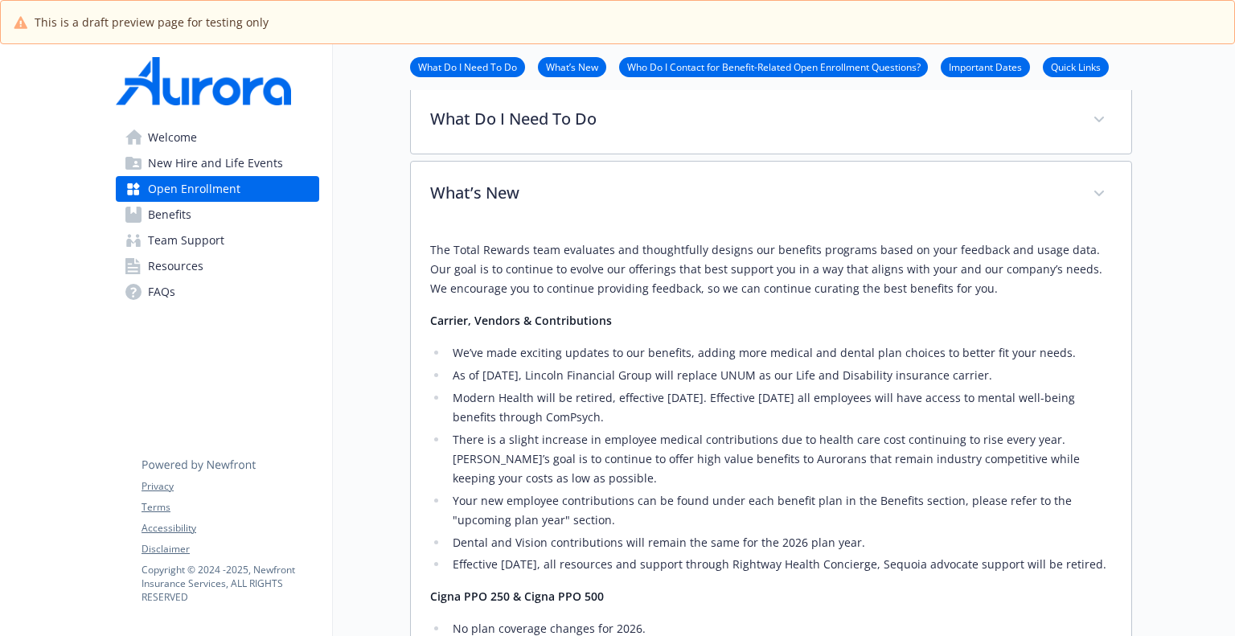
click at [499, 152] on div "What Do I Need To Do Open Enrollment will begin [DATE] and end on [DATE] 11:59P…" at bounding box center [771, 121] width 722 height 68
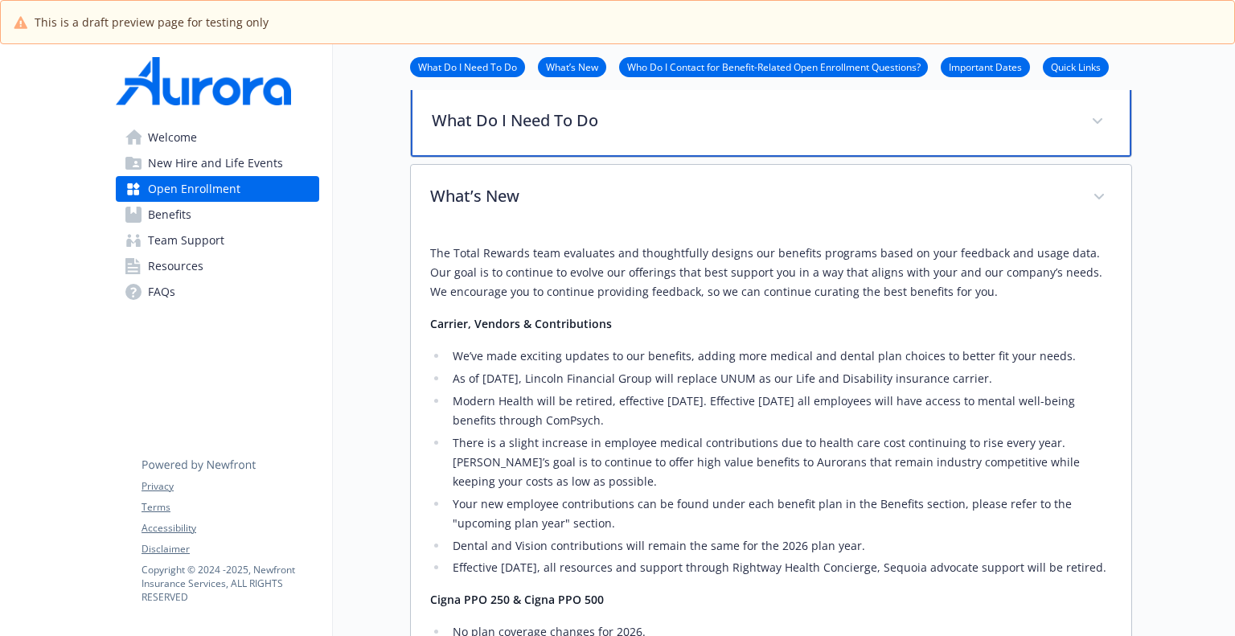
click at [517, 139] on div "What Do I Need To Do" at bounding box center [771, 122] width 720 height 69
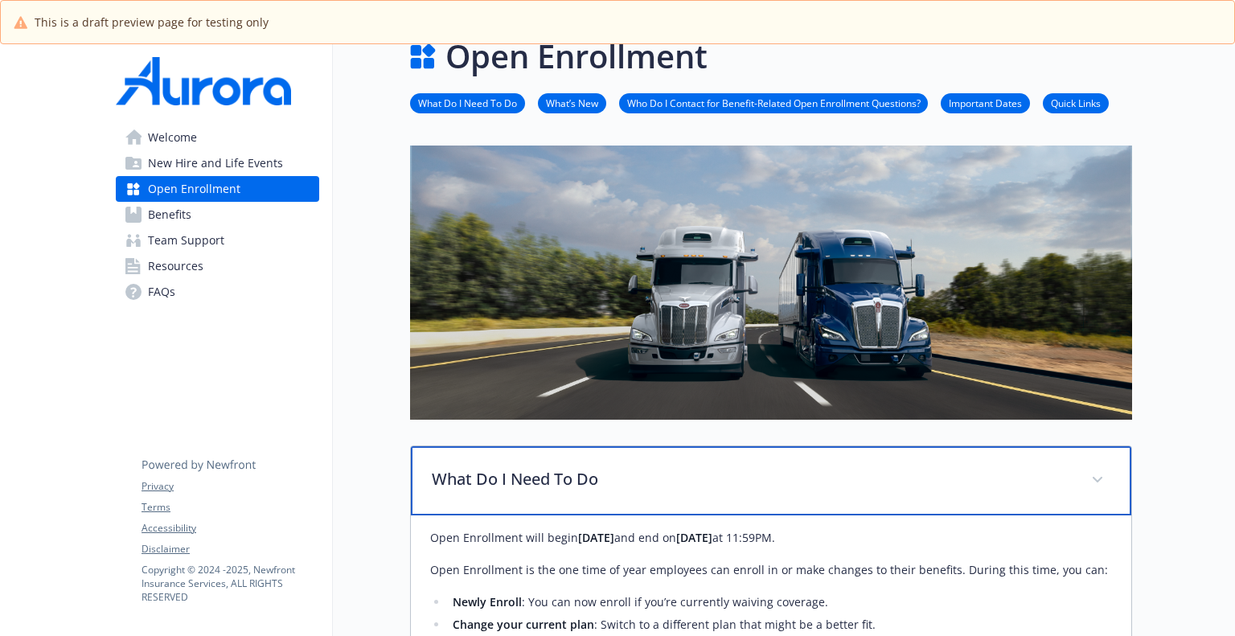
scroll to position [0, 0]
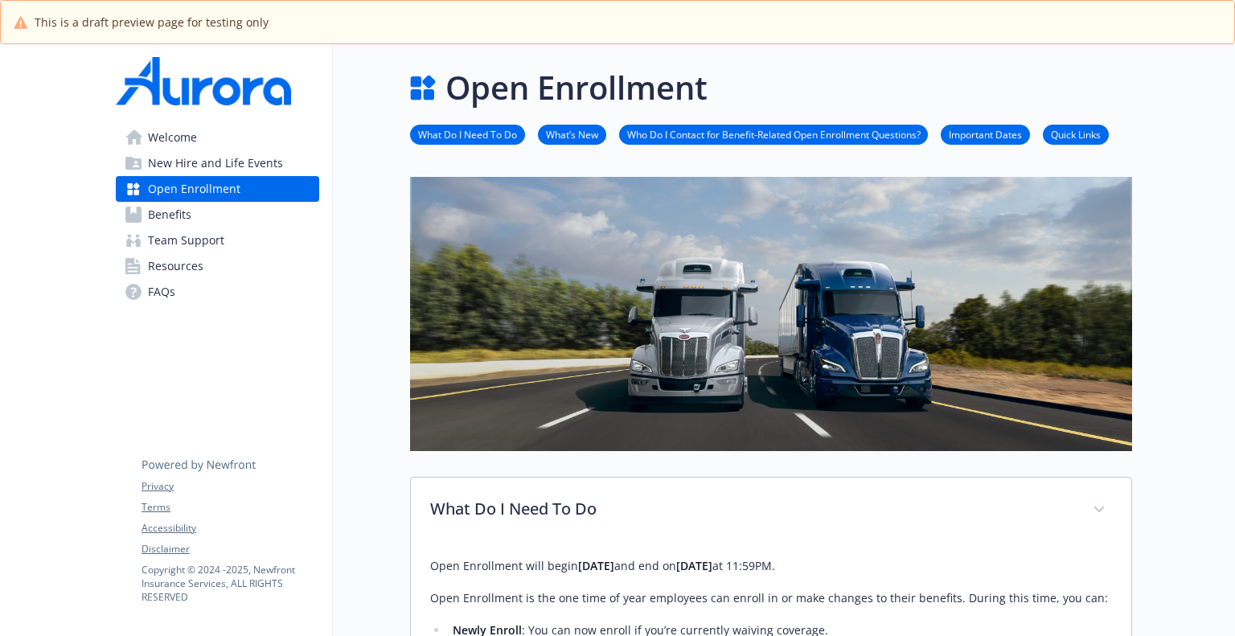
click at [570, 133] on link "What’s New" at bounding box center [572, 133] width 68 height 15
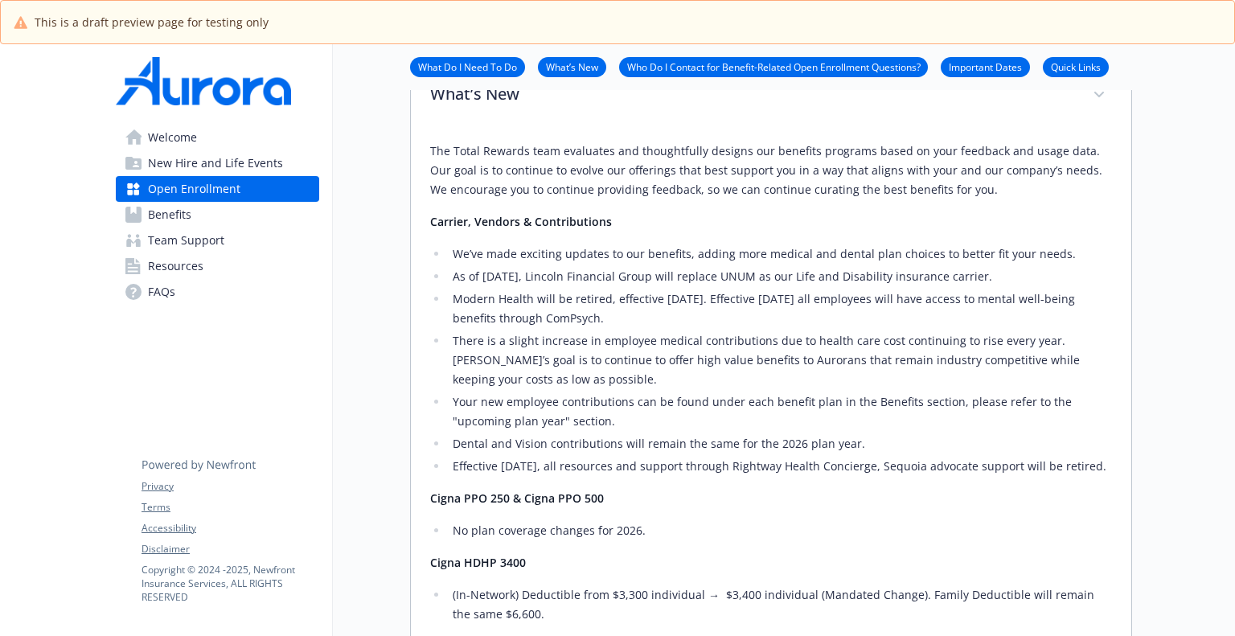
scroll to position [1181, 12]
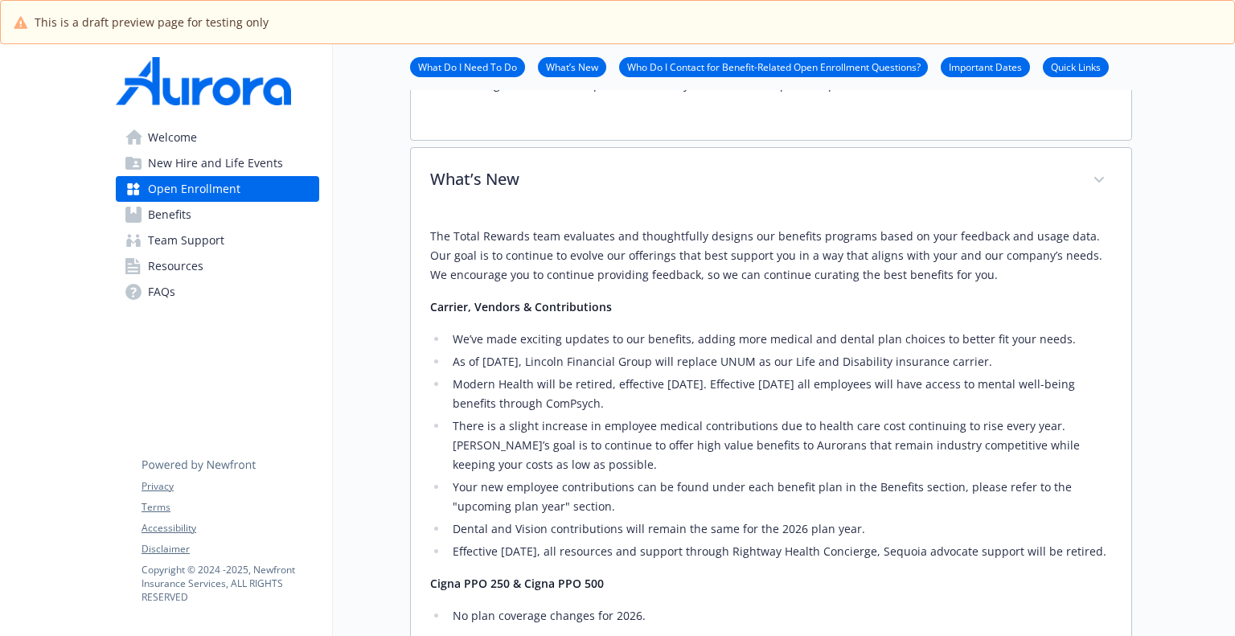
drag, startPoint x: 1037, startPoint y: 475, endPoint x: 443, endPoint y: 304, distance: 618.4
copy div "Lo’ip dolo sitametc adipisc el sed doeiusmo, tempor inci utlabor etd magnaa eni…"
